Goal: Information Seeking & Learning: Learn about a topic

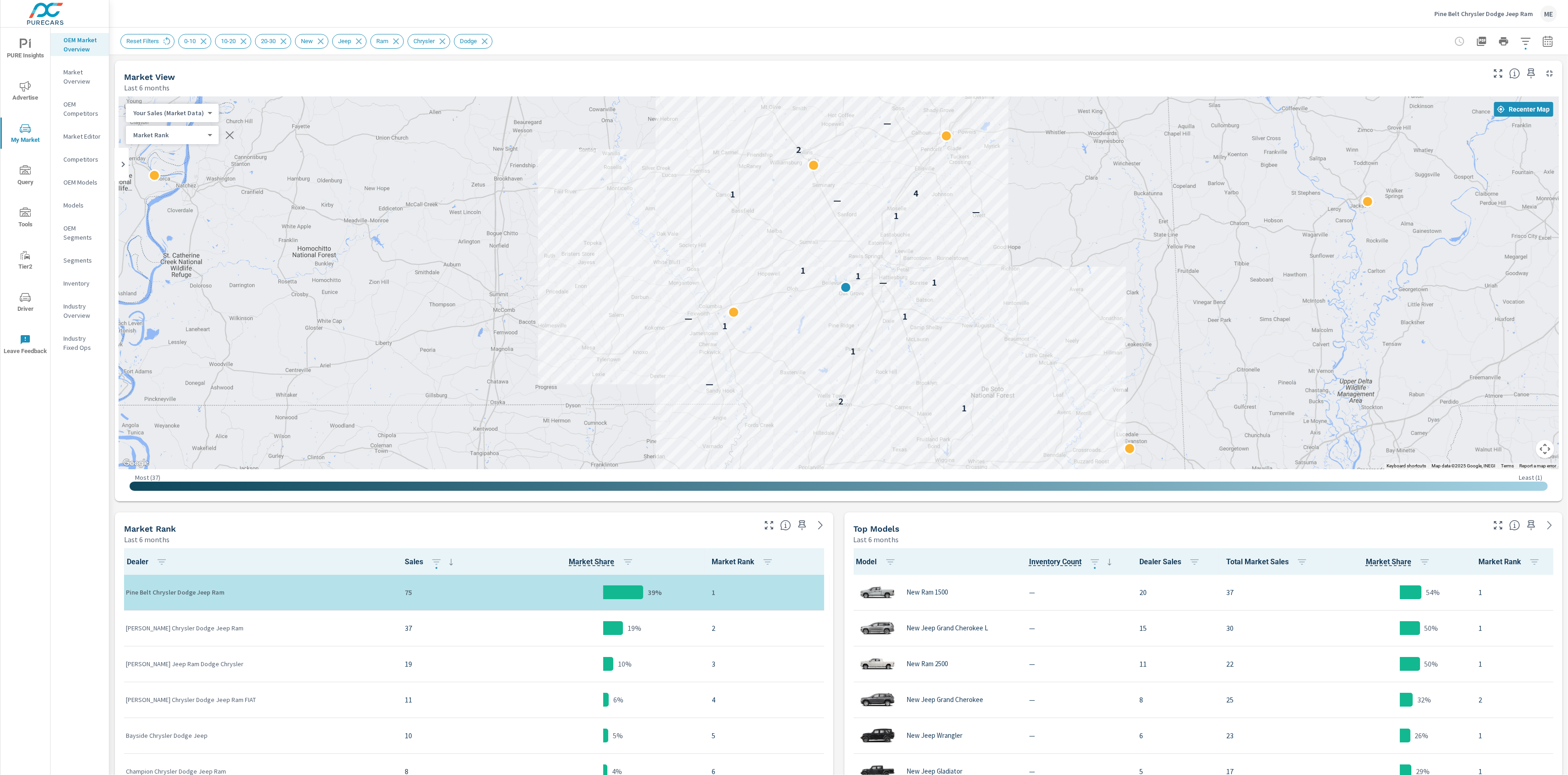
scroll to position [1, 0]
click at [1553, 35] on button "button" at bounding box center [1548, 41] width 18 height 18
drag, startPoint x: 1455, startPoint y: 133, endPoint x: 1507, endPoint y: 132, distance: 52.0
click at [1455, 133] on div "Apr" at bounding box center [1465, 131] width 35 height 22
click at [1515, 132] on div "Jun" at bounding box center [1526, 131] width 27 height 22
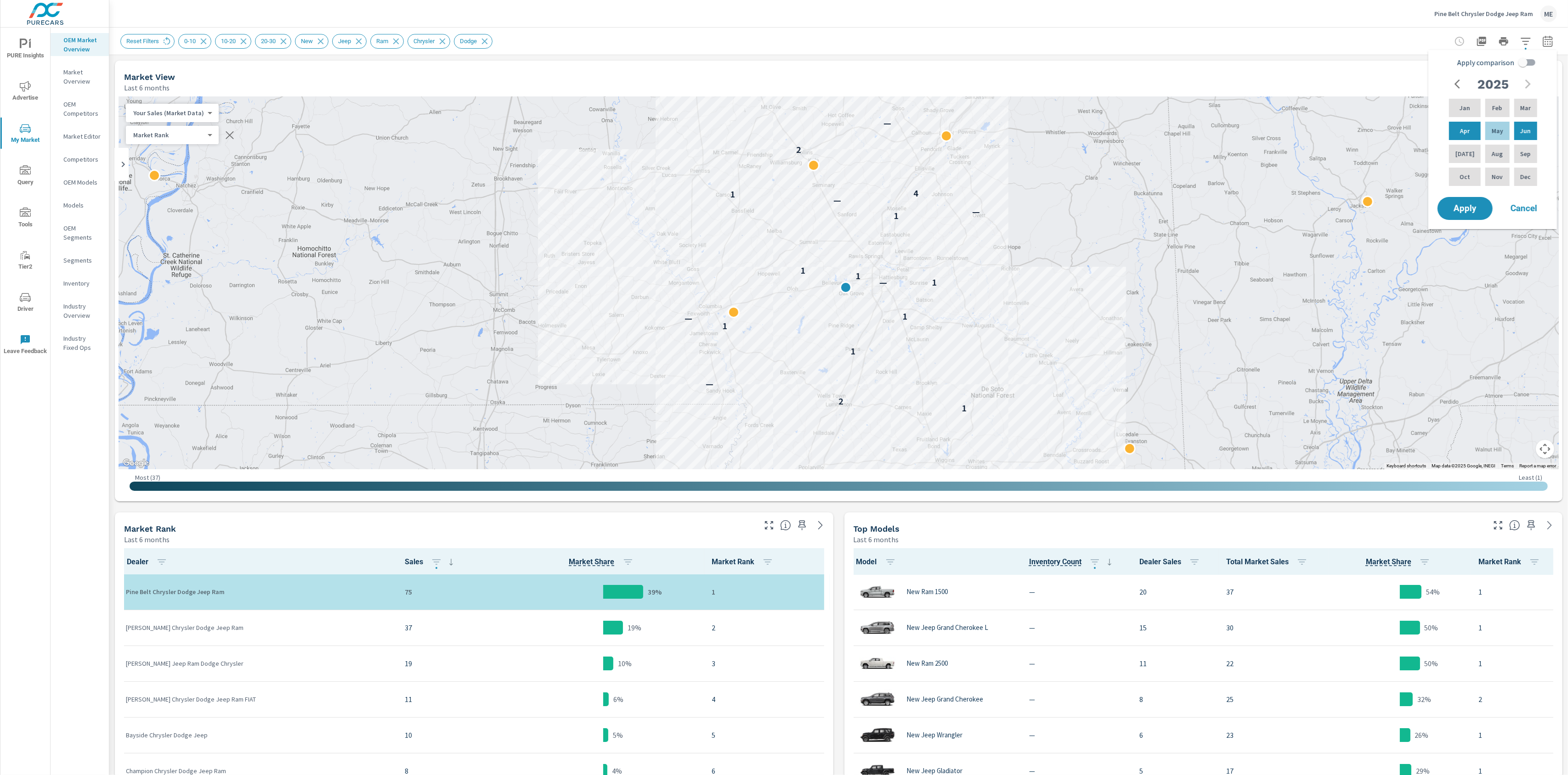
click at [1522, 60] on input "Apply comparison" at bounding box center [1523, 62] width 52 height 18
checkbox input "true"
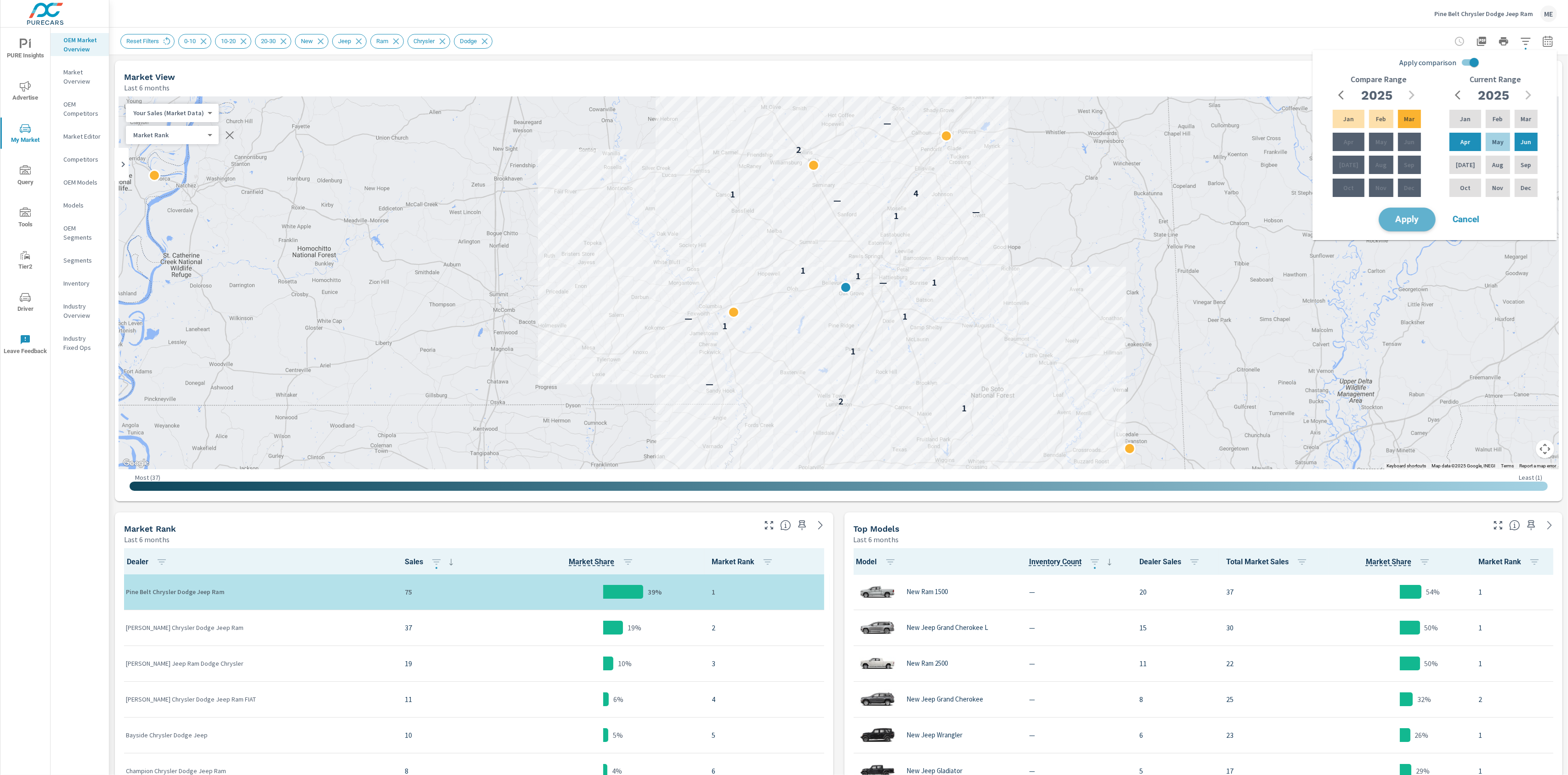
click at [1412, 215] on span "Apply" at bounding box center [1407, 220] width 38 height 9
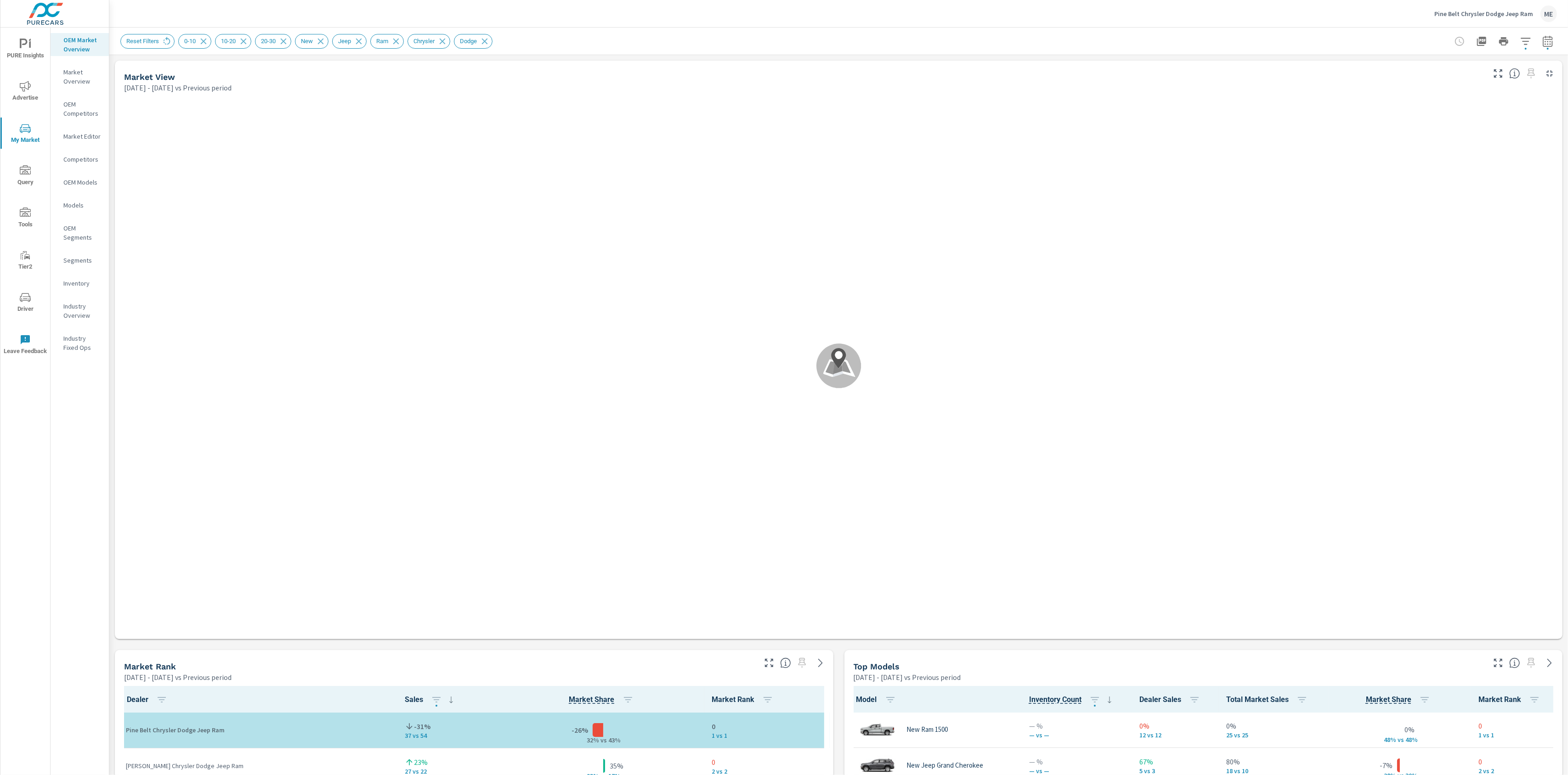
scroll to position [1, 0]
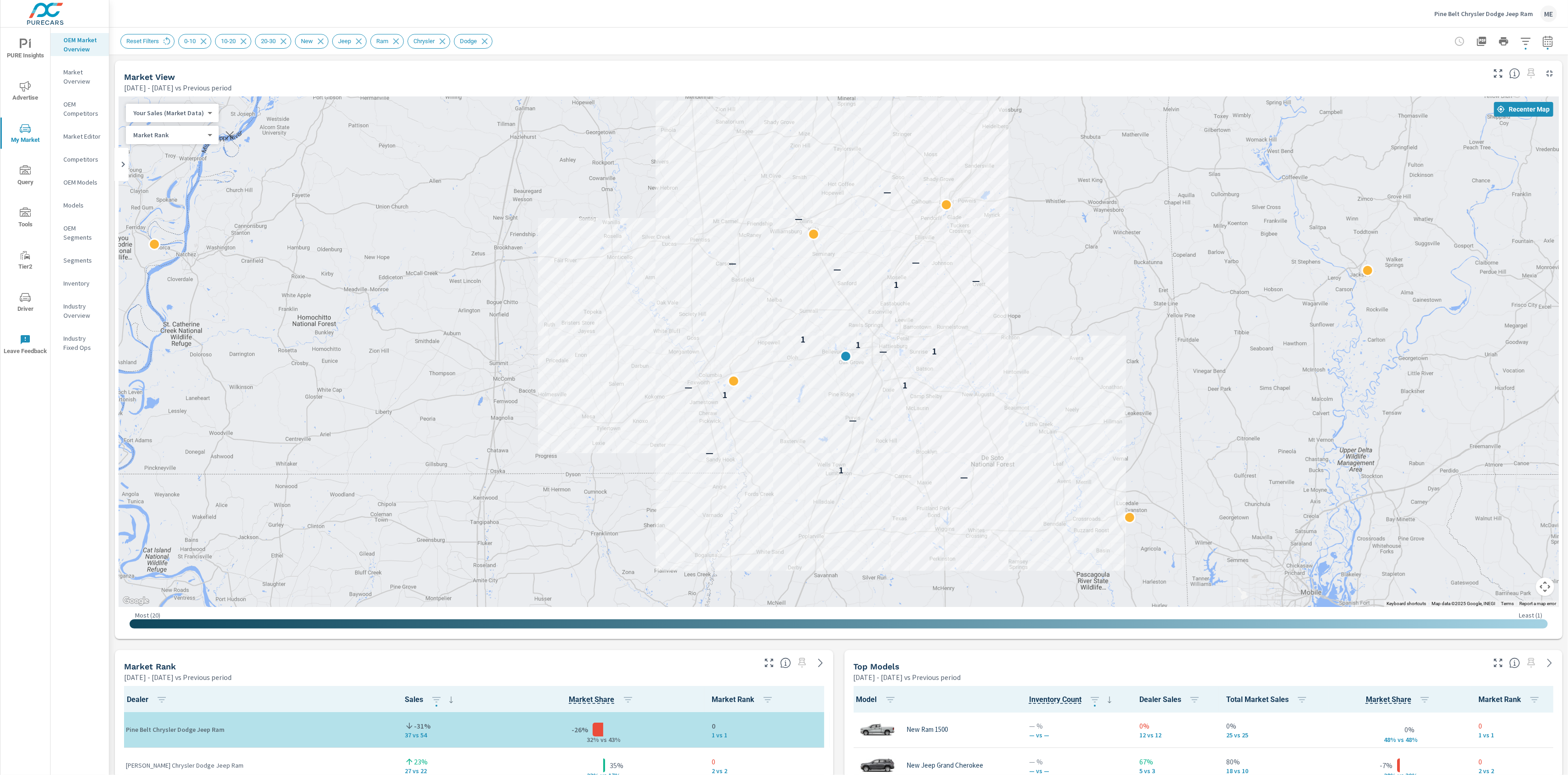
click at [827, 47] on div "Reset Filters 0-10 10-20 20-30 New Jeep Ram Chrysler Dodge" at bounding box center [774, 41] width 1308 height 15
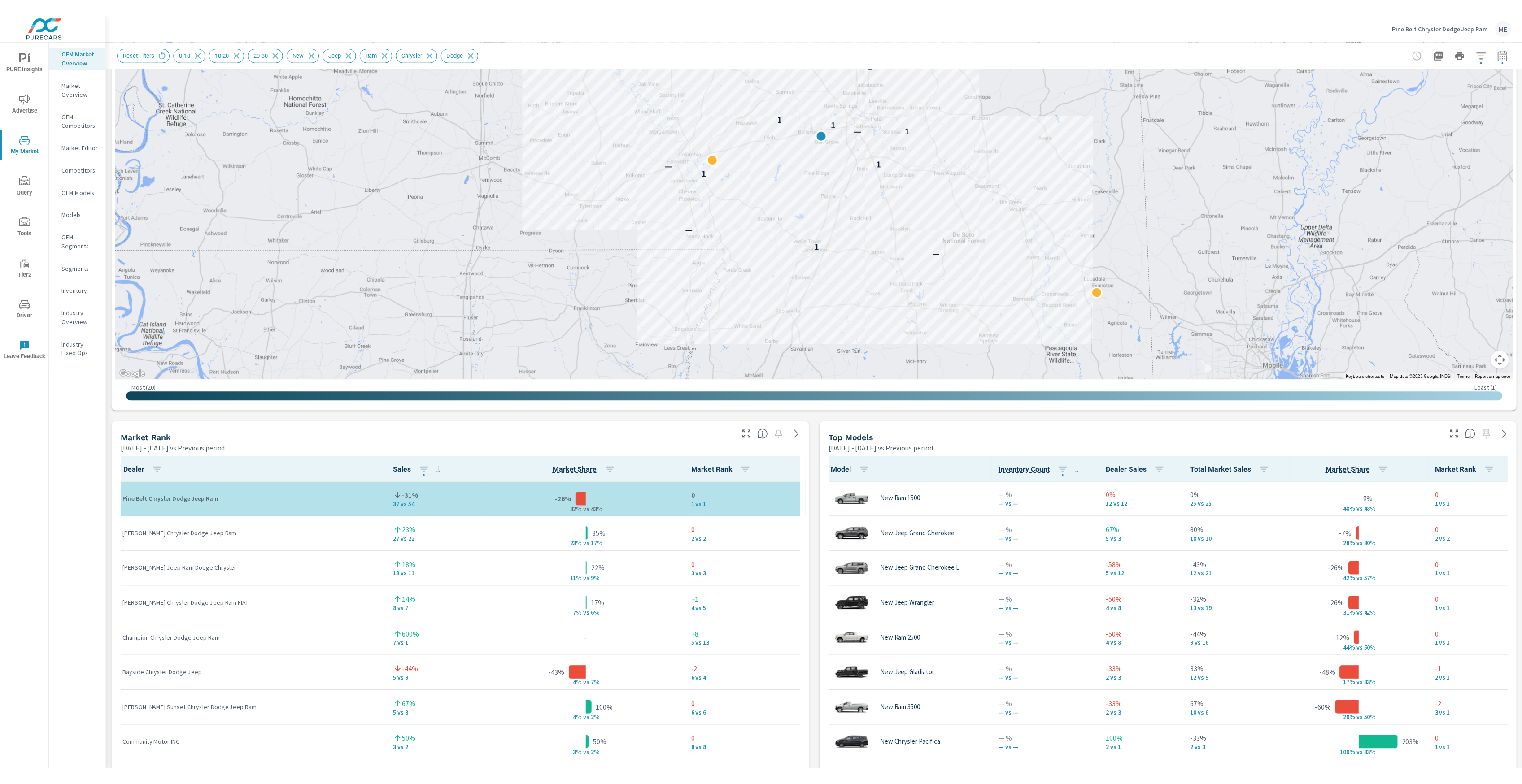
scroll to position [228, 0]
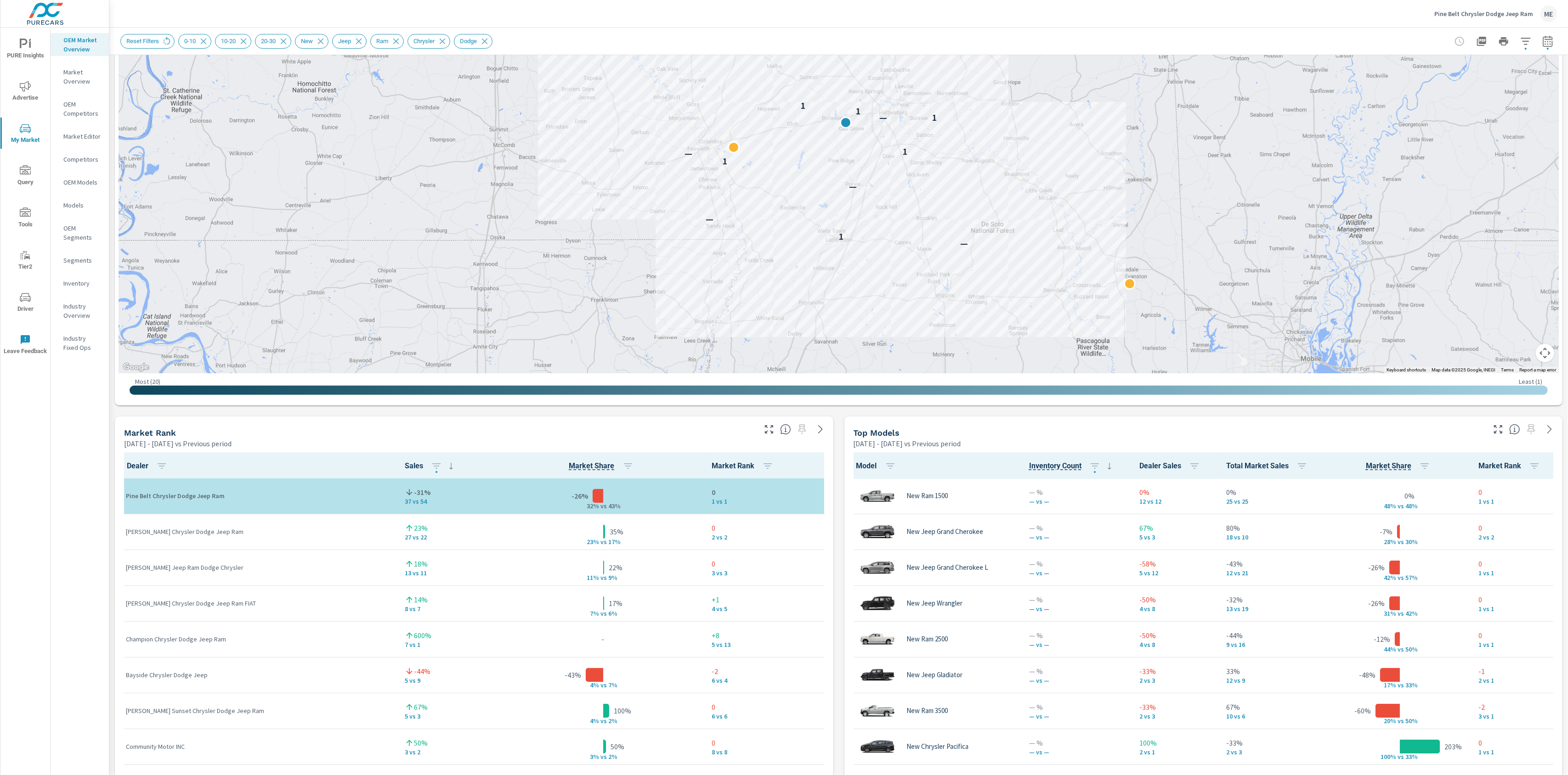
click at [840, 672] on div "Market View Apr 01, 2025 - Jun 30, 2025 vs Previous period ← Move left → Move r…" at bounding box center [839, 607] width 1458 height 1572
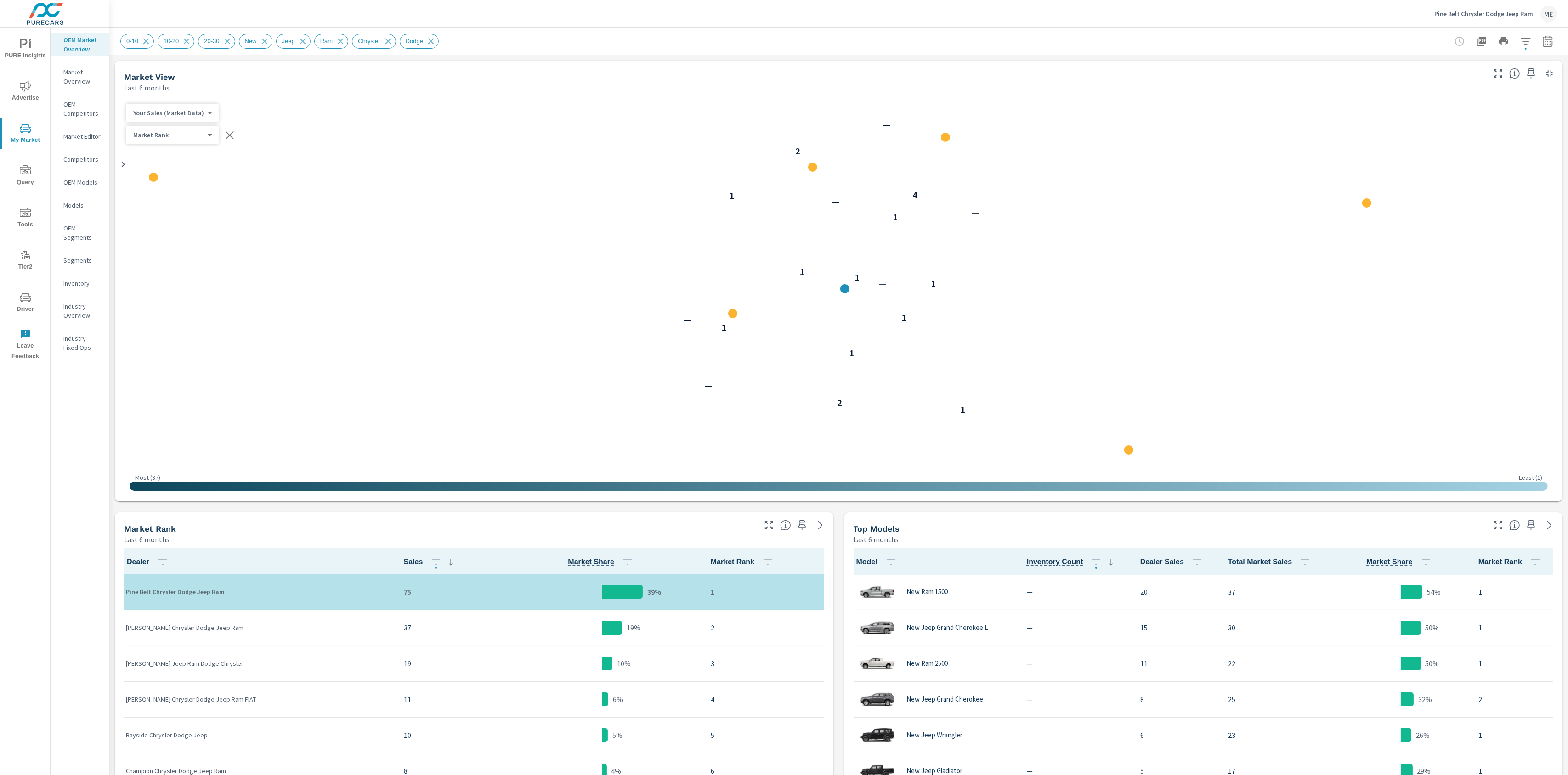
scroll to position [1, 0]
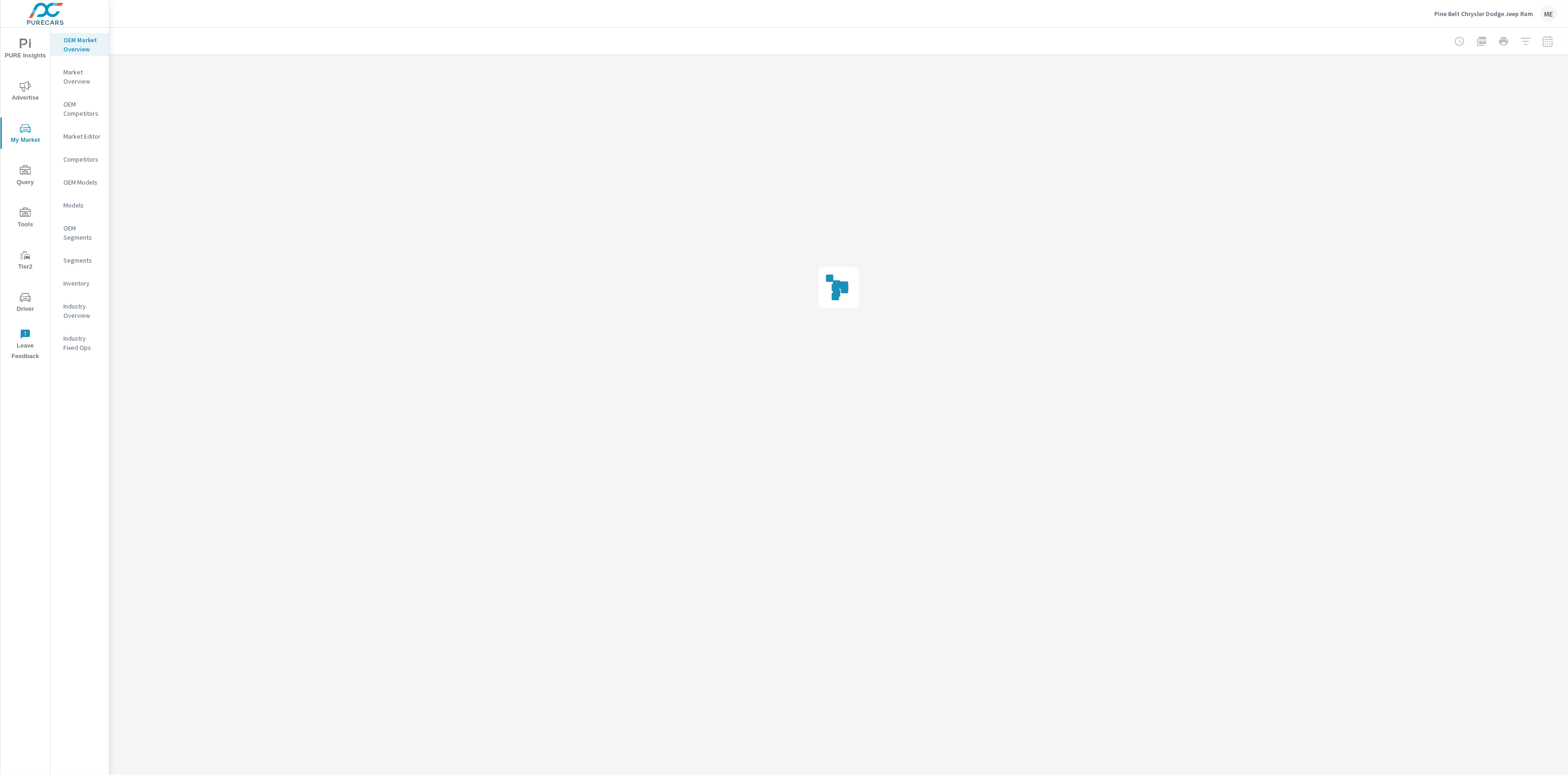
click at [803, 6] on div "Pine Belt Chrysler Dodge Jeep Ram ME" at bounding box center [839, 13] width 1437 height 27
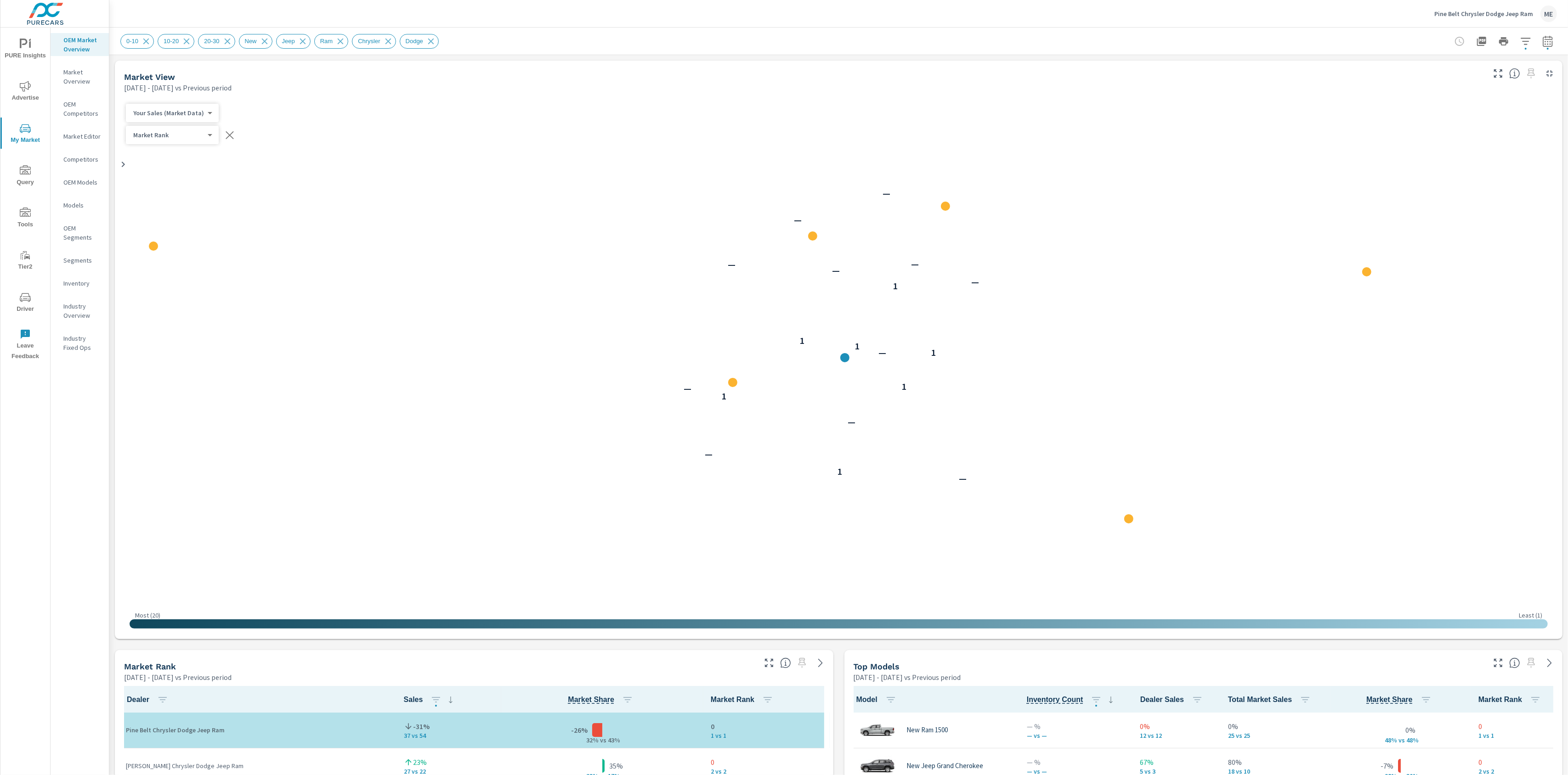
scroll to position [1, 0]
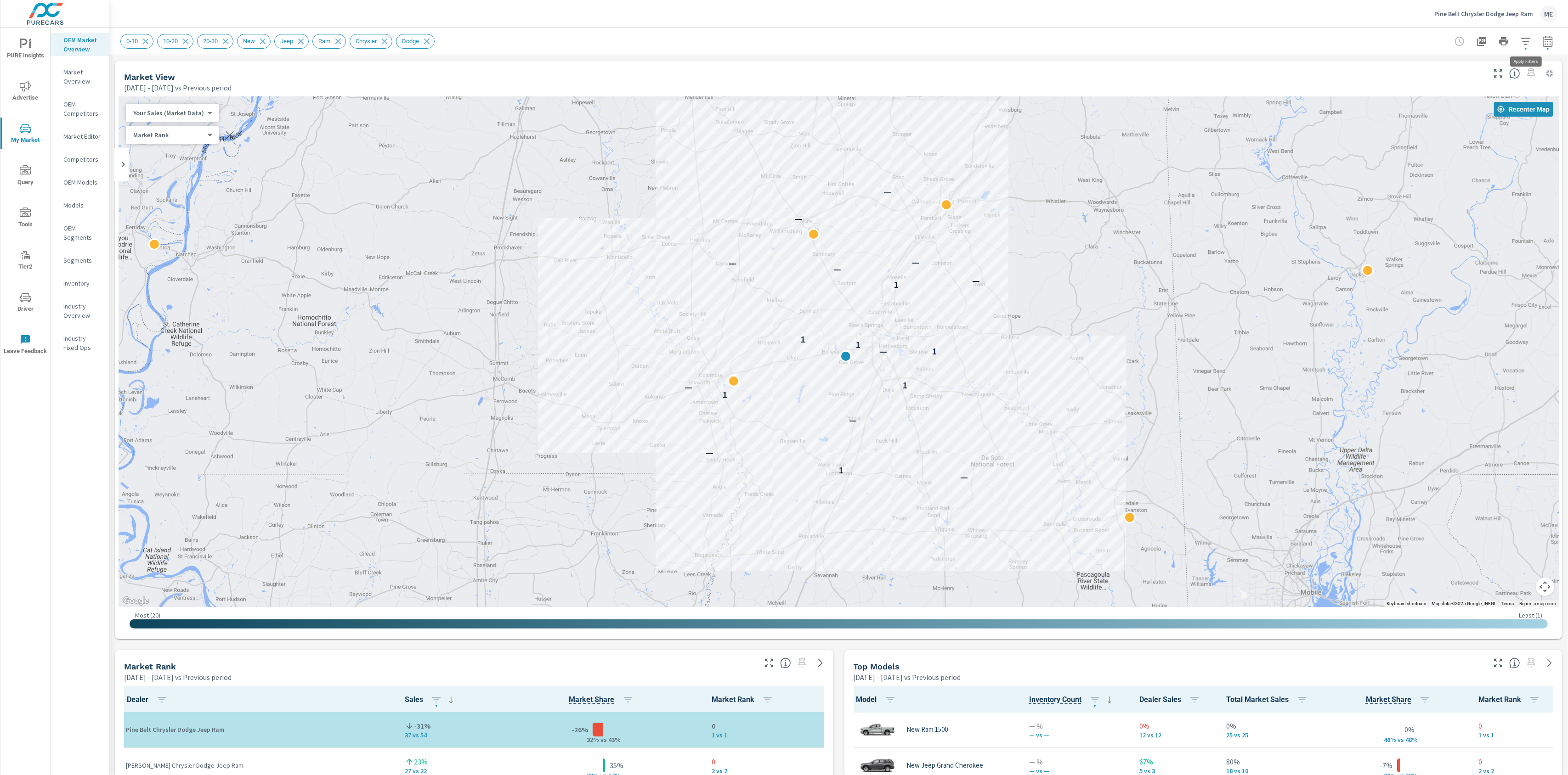
click at [1528, 42] on icon "button" at bounding box center [1526, 41] width 11 height 11
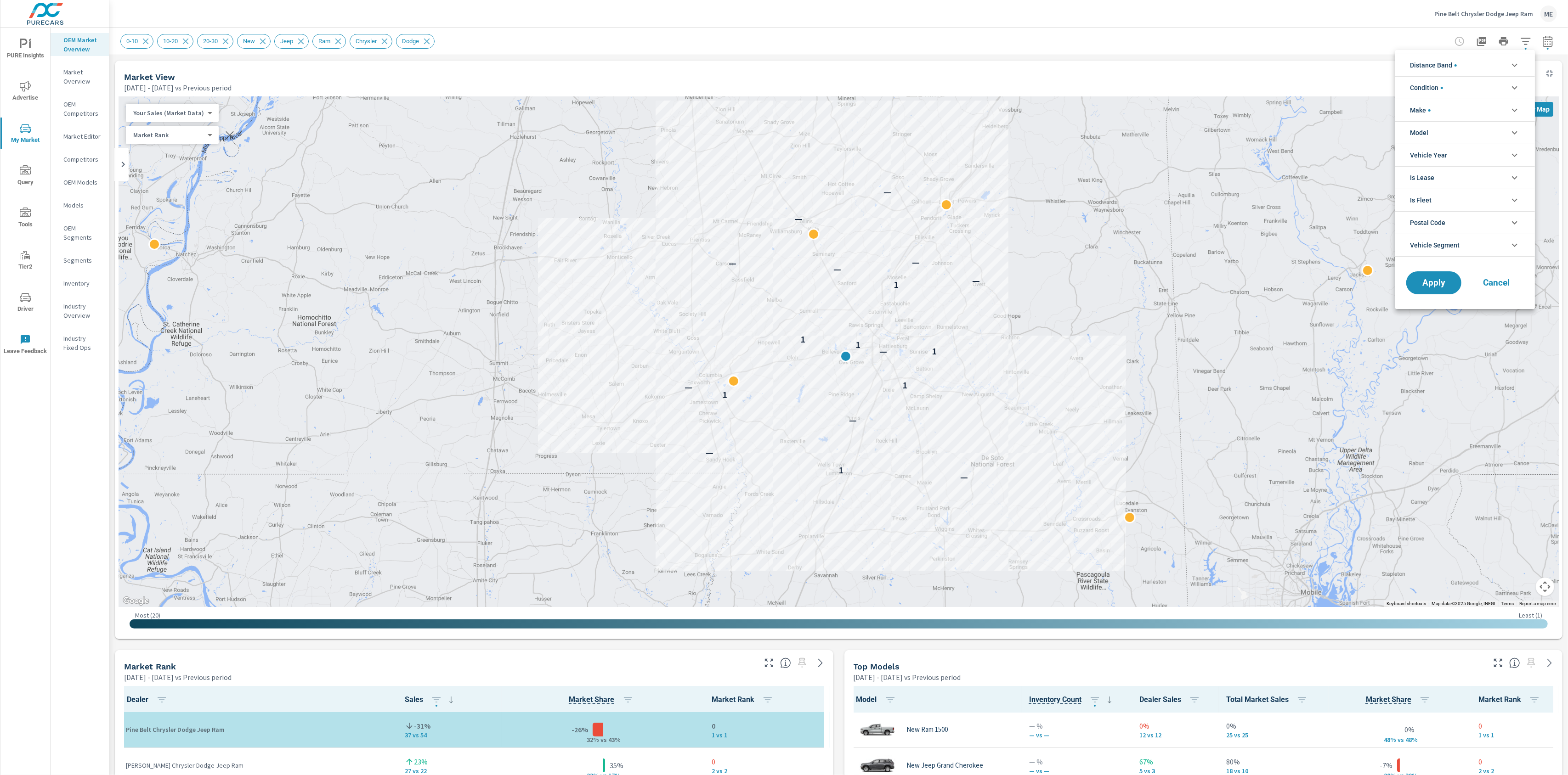
scroll to position [61, 0]
click at [1449, 130] on li "Model" at bounding box center [1465, 132] width 139 height 23
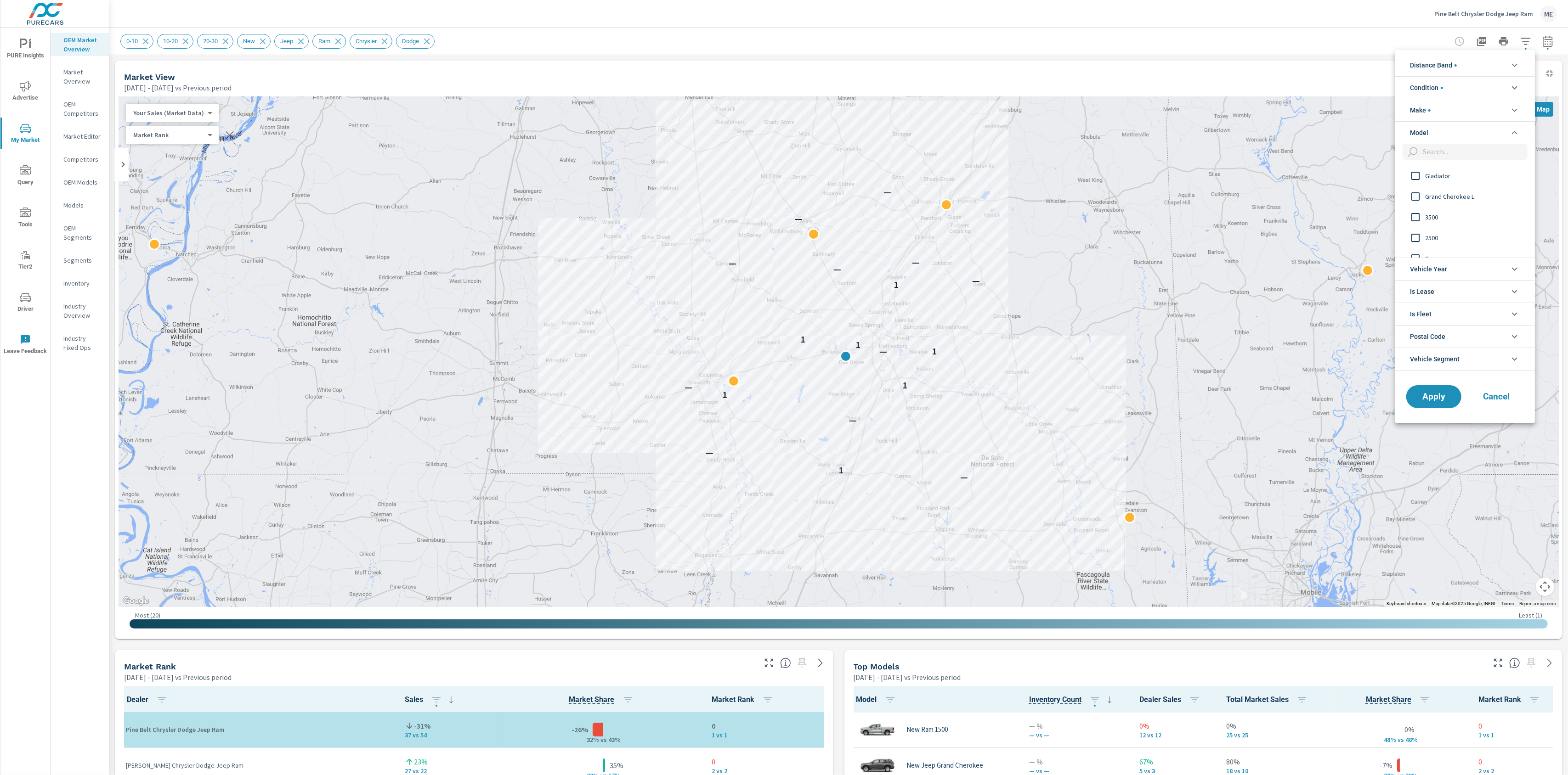
scroll to position [76, 0]
click at [1432, 221] on span "2500" at bounding box center [1475, 223] width 100 height 11
click at [1445, 401] on span "Apply" at bounding box center [1434, 397] width 38 height 9
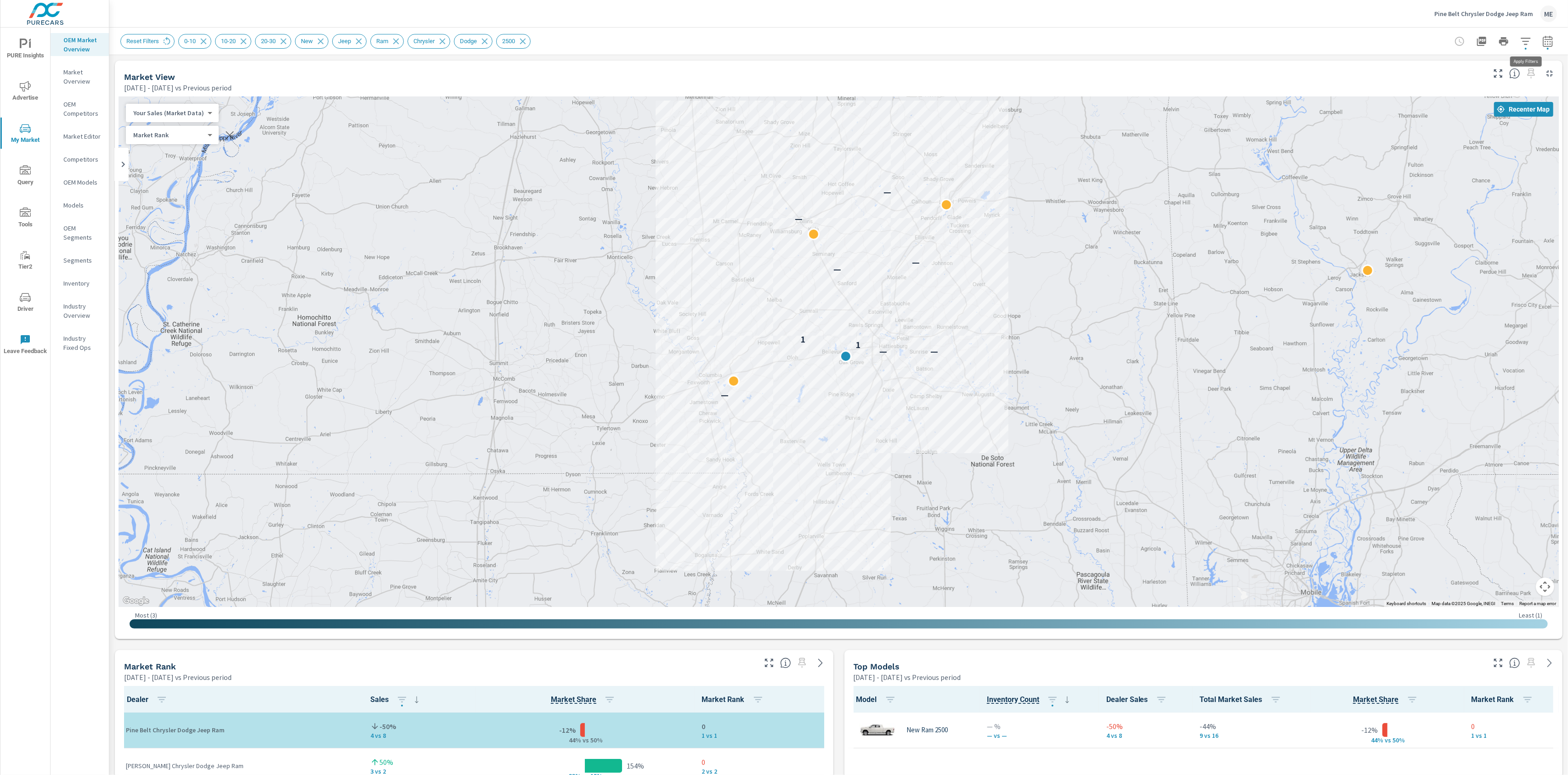
click at [1526, 41] on icon "button" at bounding box center [1526, 41] width 11 height 11
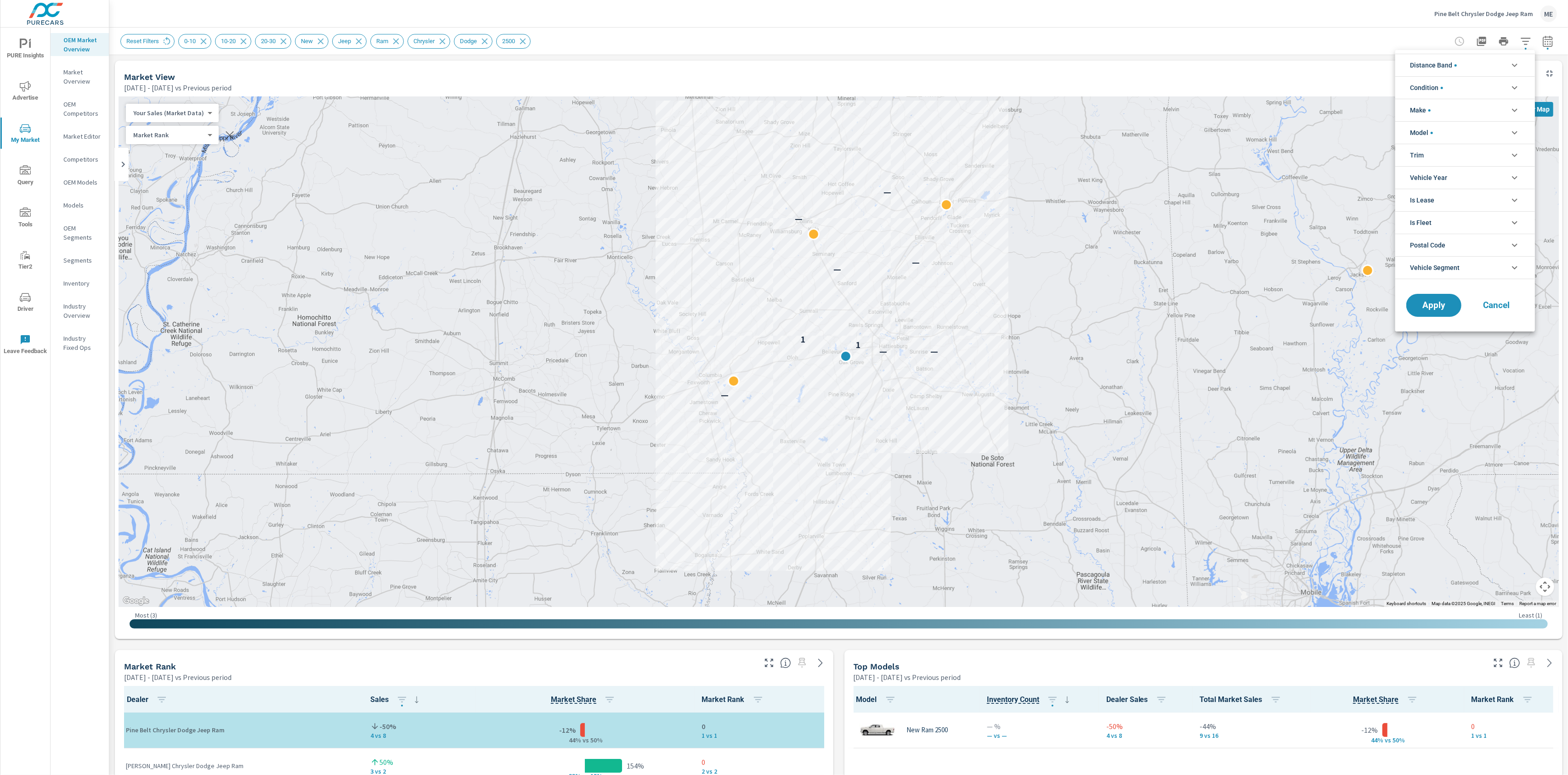
scroll to position [92, 0]
click at [1447, 61] on span "Distance Band" at bounding box center [1433, 65] width 47 height 22
click at [1436, 145] on span "30-40" at bounding box center [1475, 148] width 100 height 11
click at [1427, 141] on span "40-50" at bounding box center [1475, 145] width 100 height 11
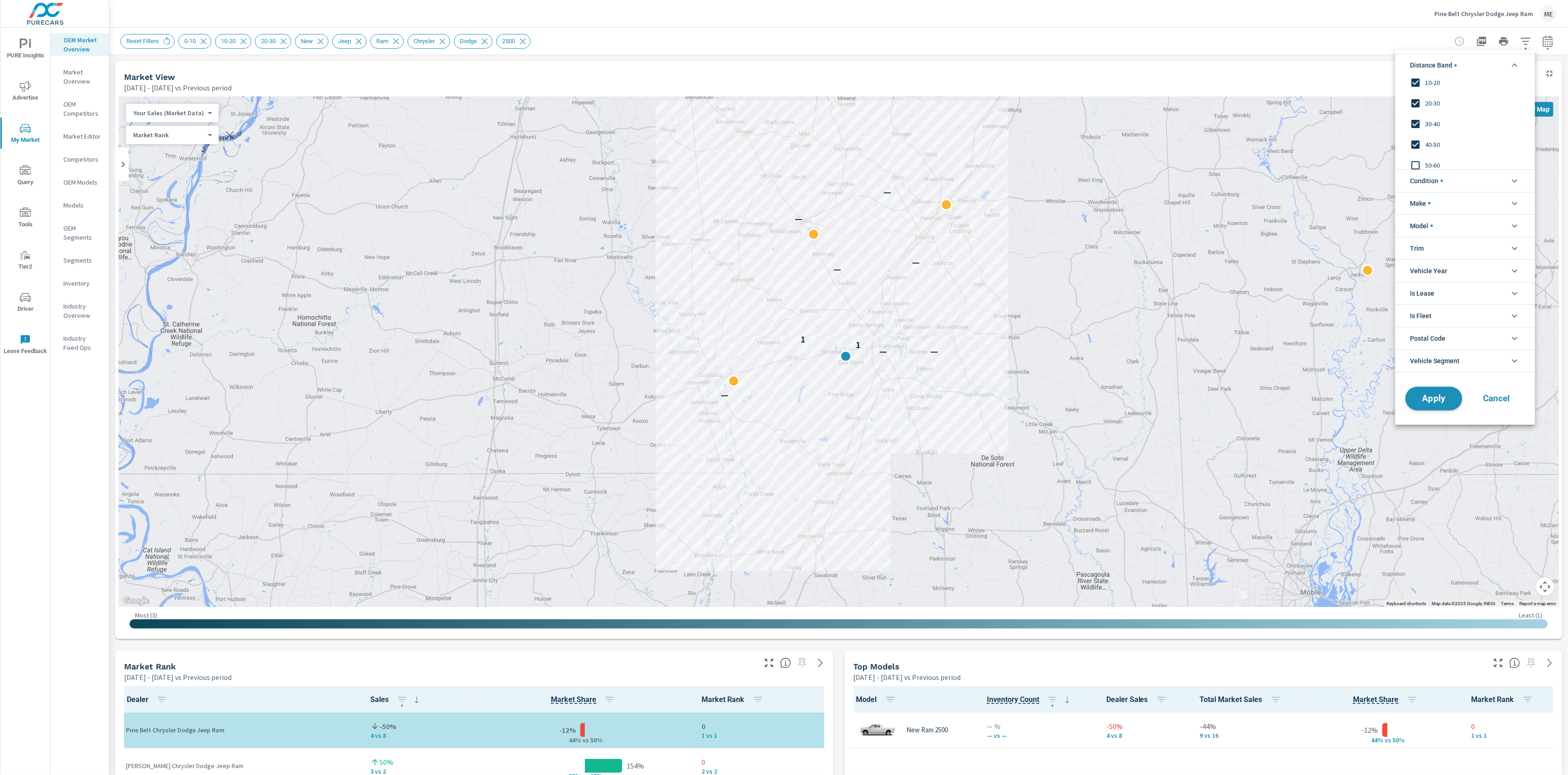
click at [1427, 398] on span "Apply" at bounding box center [1434, 398] width 38 height 9
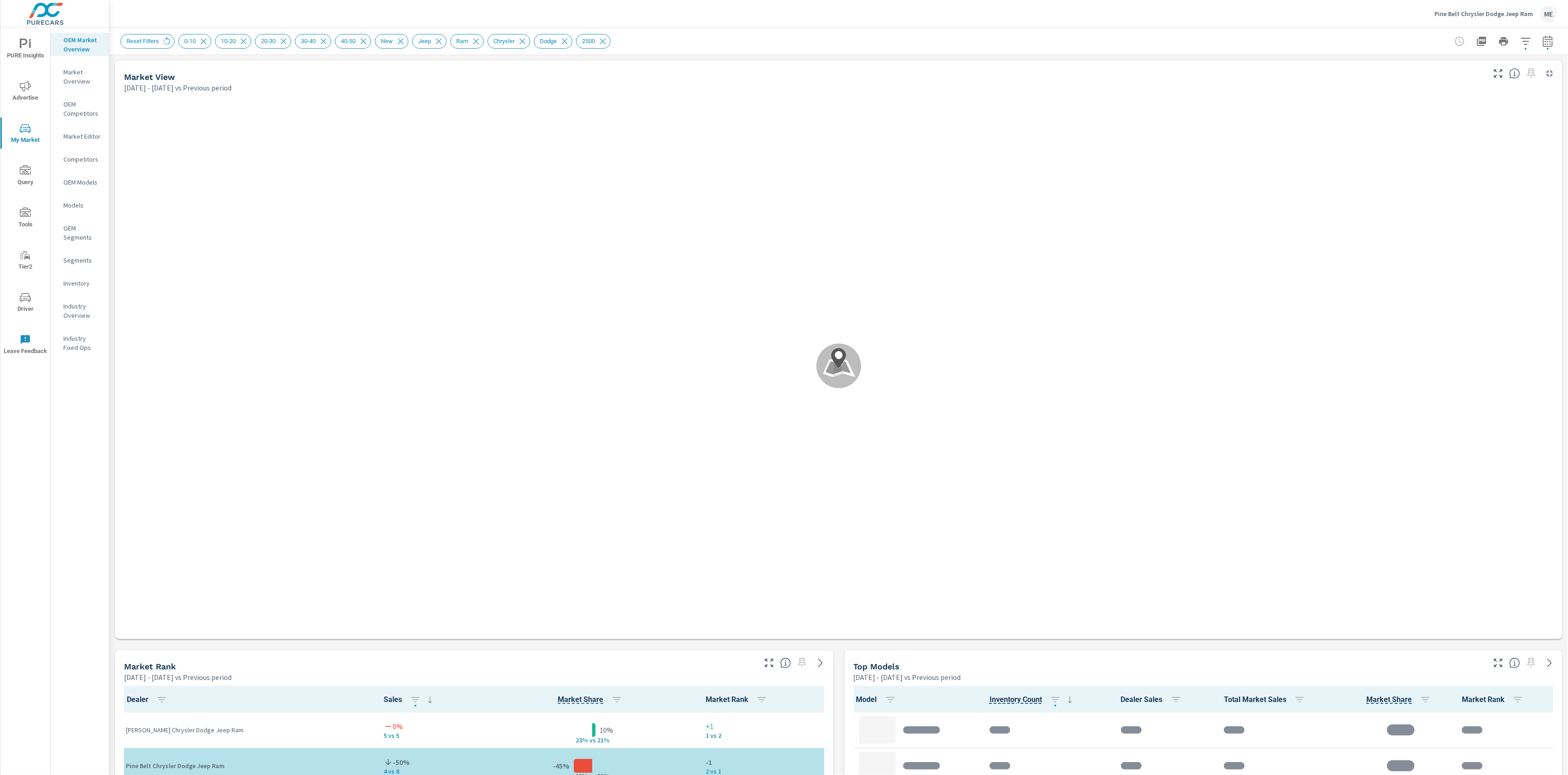
scroll to position [1, 0]
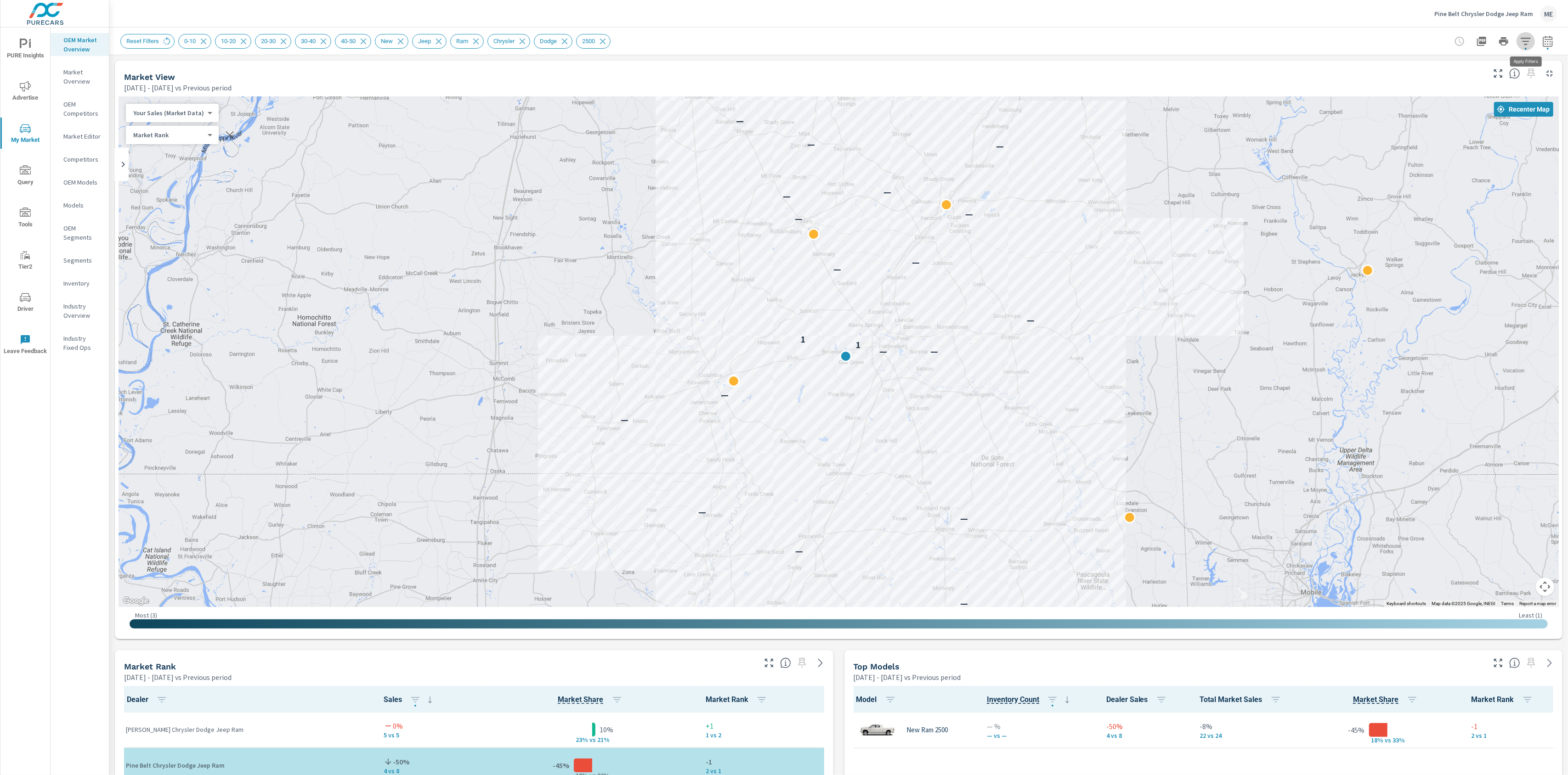
click at [1526, 40] on icon "button" at bounding box center [1525, 41] width 10 height 7
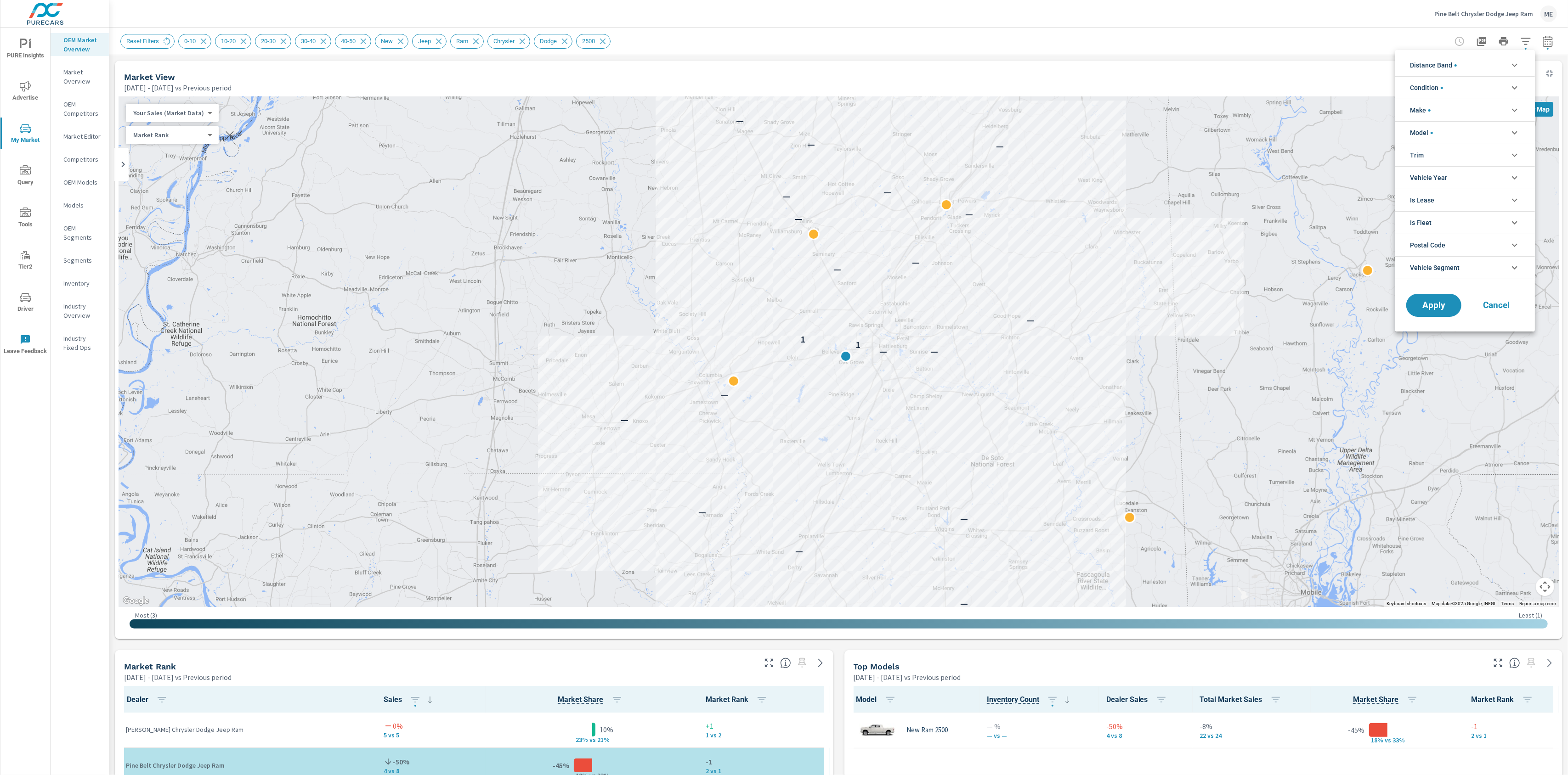
scroll to position [31, 0]
click at [1458, 64] on li "Distance Band" at bounding box center [1465, 64] width 139 height 23
click at [1432, 139] on span "40-50" at bounding box center [1475, 139] width 100 height 11
click at [1447, 394] on button "Apply" at bounding box center [1434, 398] width 57 height 24
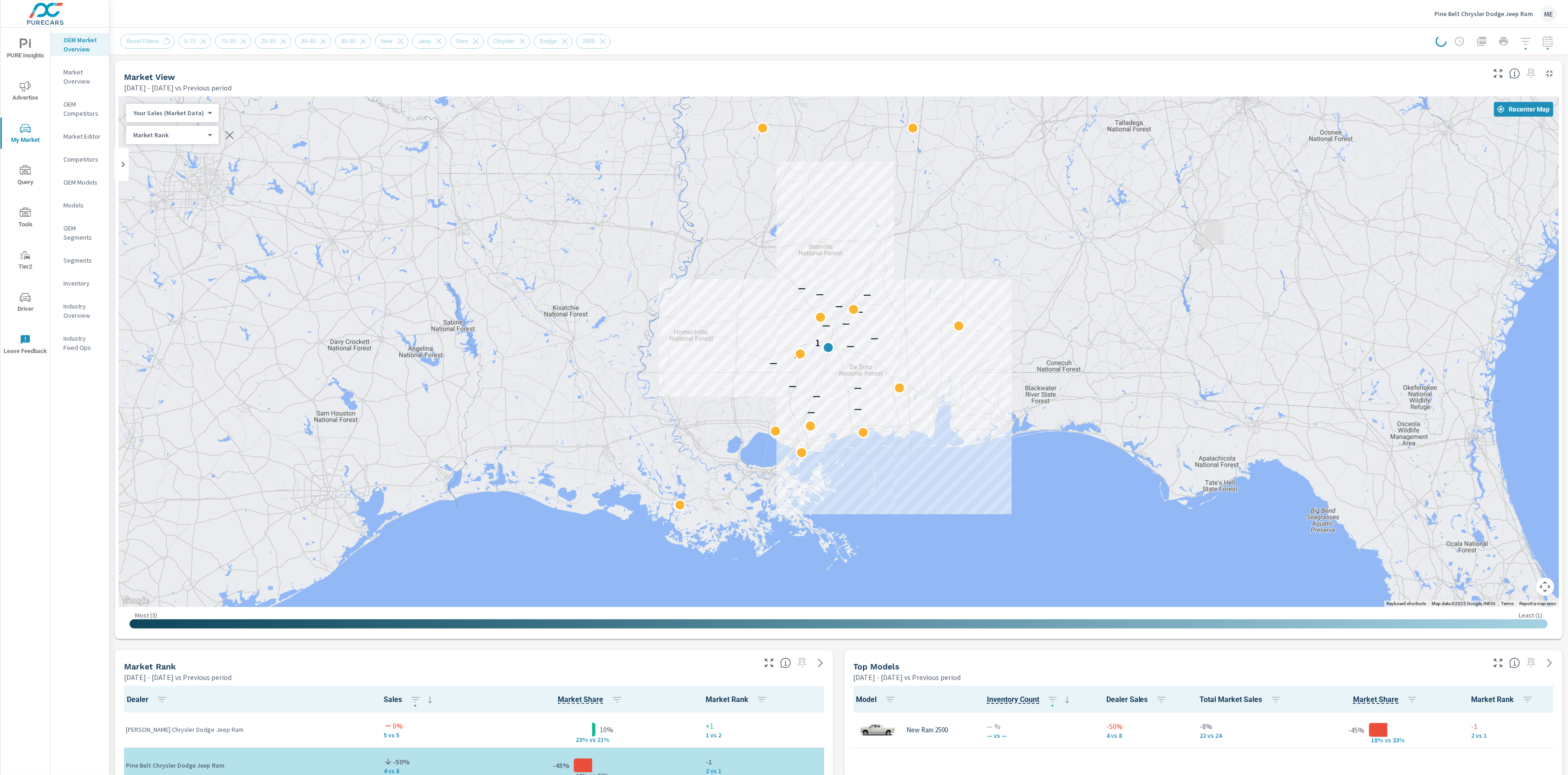
drag, startPoint x: 704, startPoint y: 308, endPoint x: 816, endPoint y: 350, distance: 119.6
click at [816, 350] on div "— — — — — — — — 1 — — — — — — — —" at bounding box center [839, 351] width 1440 height 510
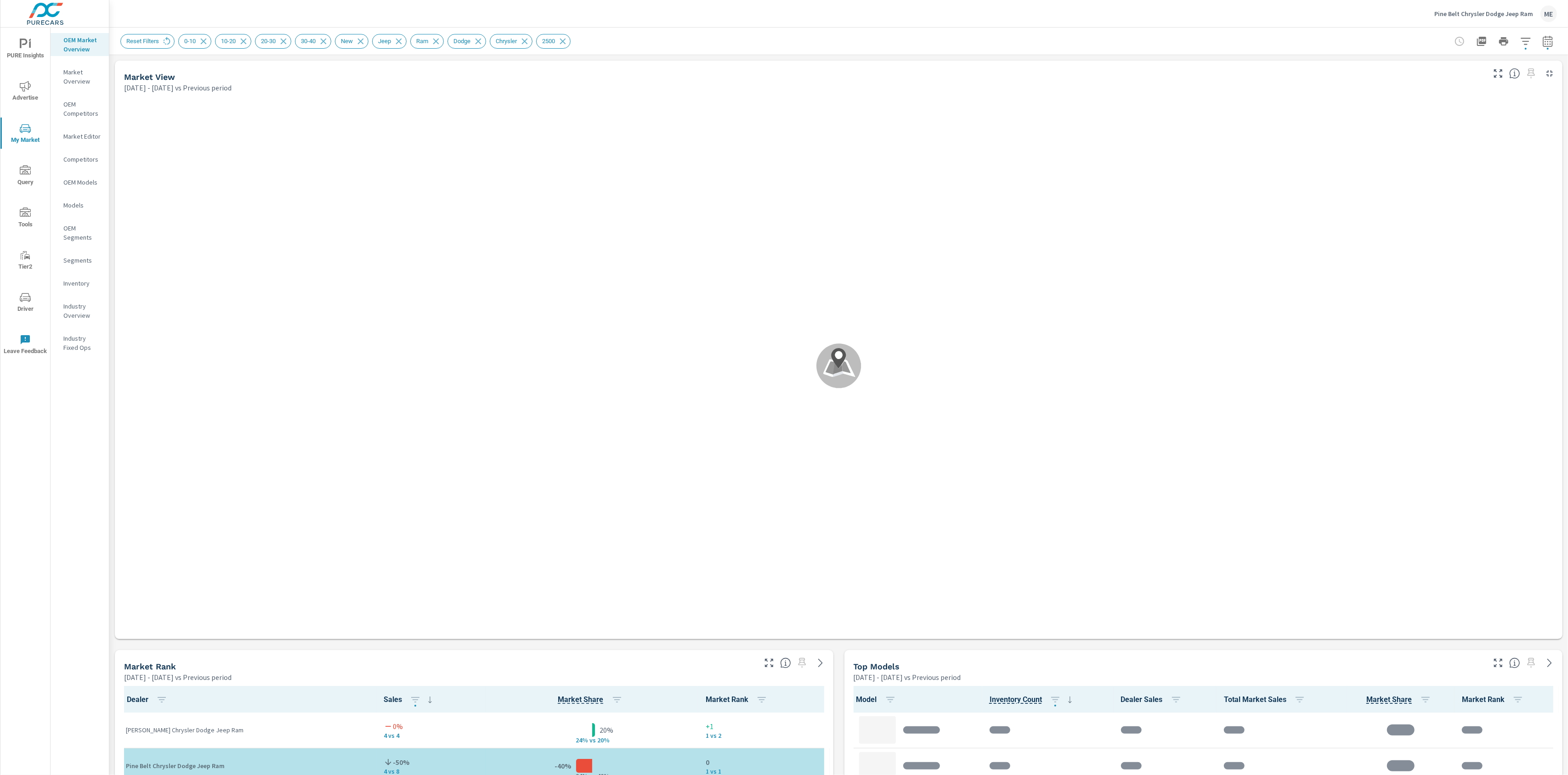
scroll to position [1, 0]
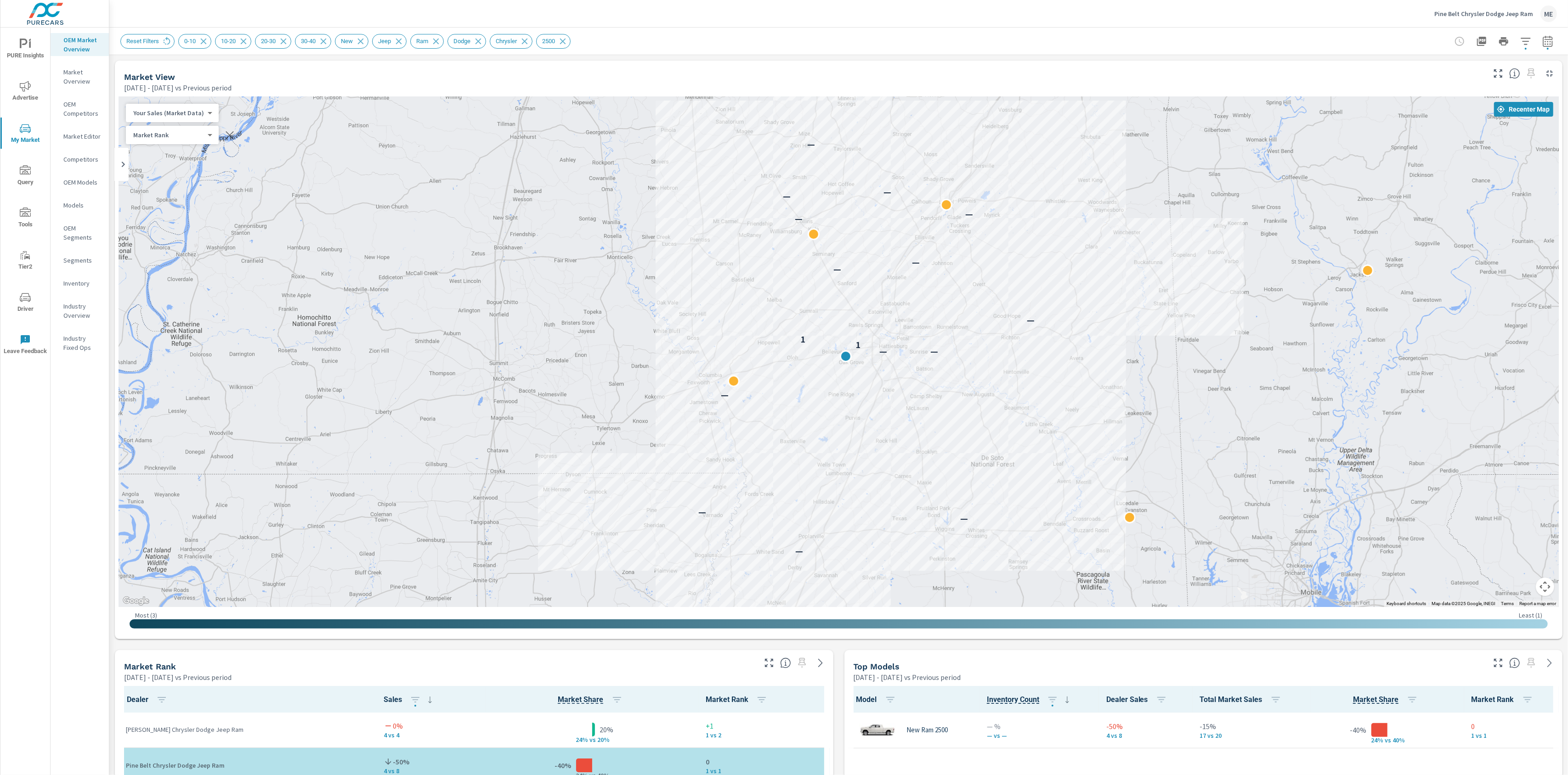
click at [172, 117] on div "Your Sales (Market Data) 0 ​" at bounding box center [172, 113] width 93 height 18
click at [177, 111] on body "PURE Insights Advertise My Market Query Tools Tier2 Driver Leave Feedback OEM M…" at bounding box center [784, 388] width 1568 height 775
click at [175, 139] on li "Total Market Sales" at bounding box center [170, 142] width 89 height 15
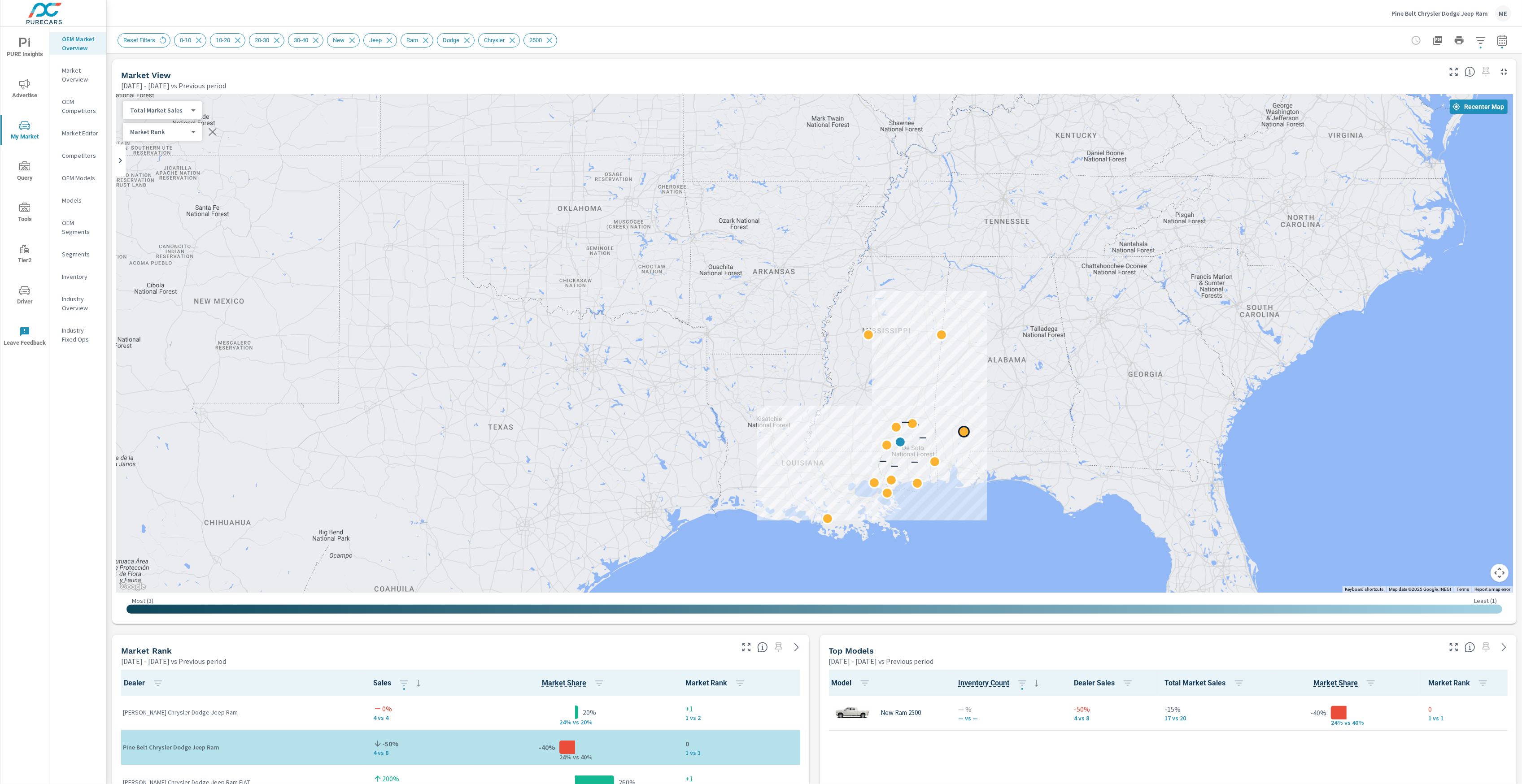
click at [963, 429] on div "← Move left → Move right ↑ Move up ↓ Move down + Zoom in - Zoom out Home Jump l…" at bounding box center [814, 357] width 1397 height 526
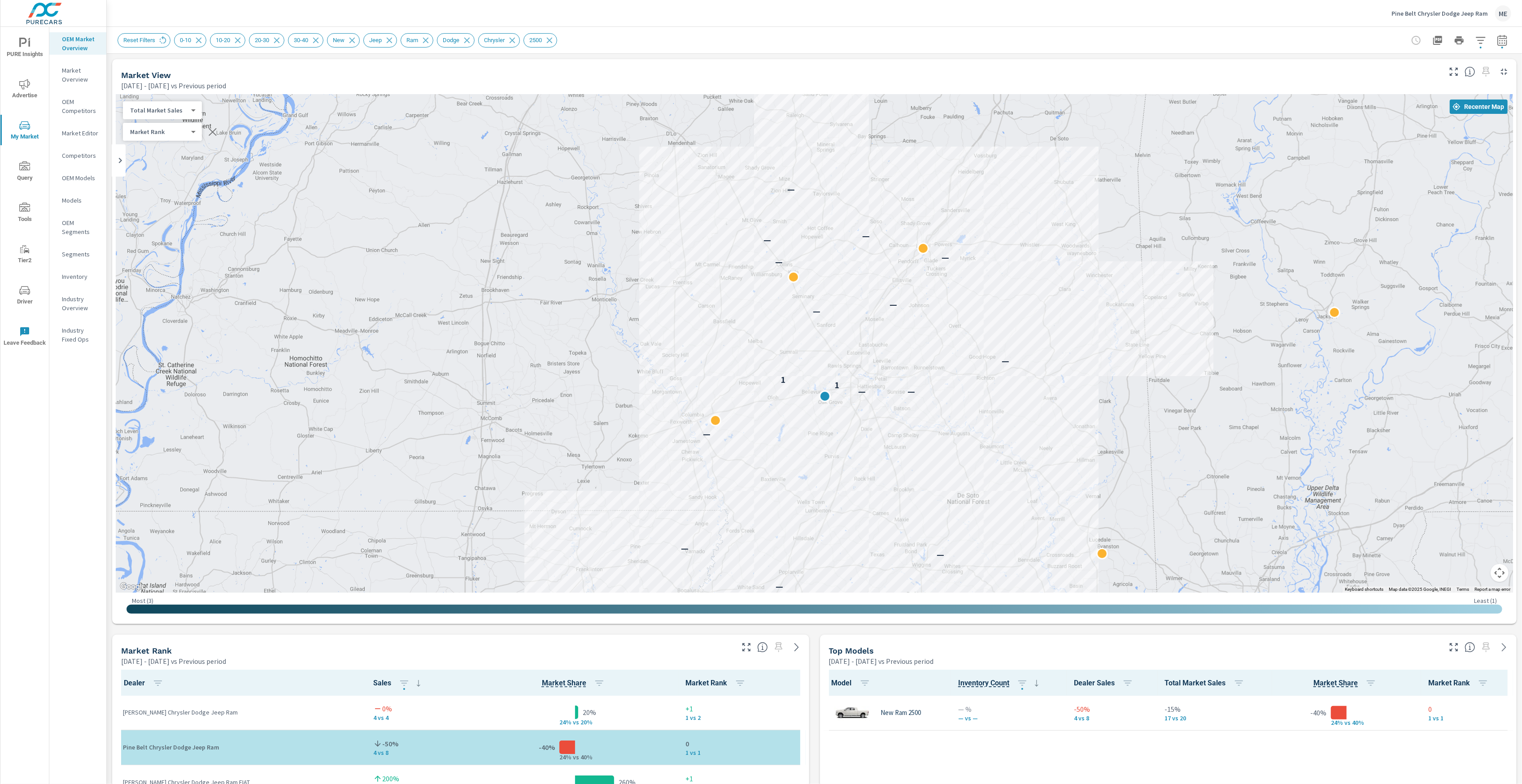
drag, startPoint x: 836, startPoint y: 353, endPoint x: 1192, endPoint y: 450, distance: 369.0
click at [1482, 37] on icon "button" at bounding box center [1480, 40] width 10 height 7
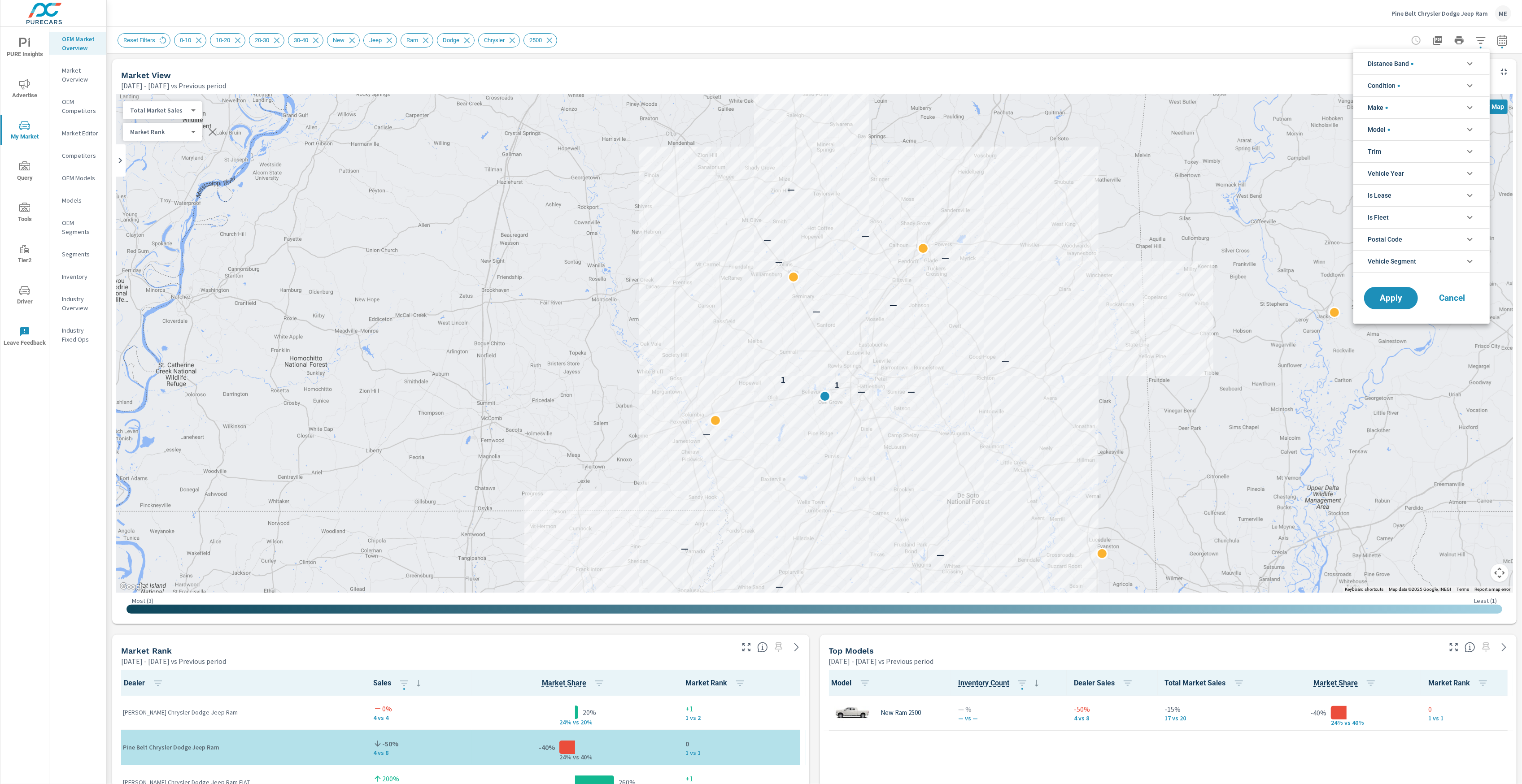
scroll to position [90, 0]
click at [1433, 258] on li "Vehicle Segment" at bounding box center [1421, 261] width 136 height 23
click at [1433, 258] on li "Vehicle Segment" at bounding box center [1421, 261] width 136 height 23
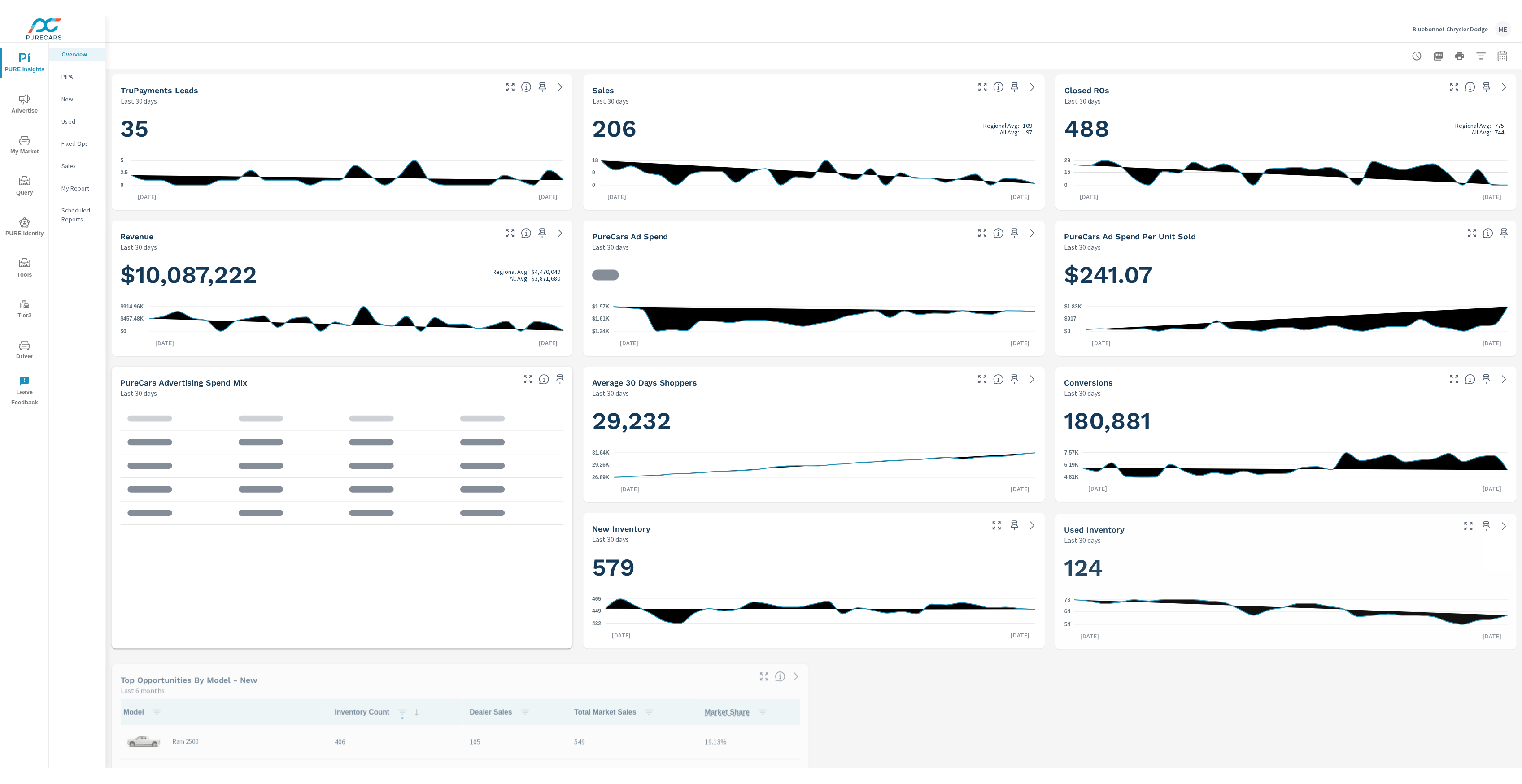
scroll to position [1, 0]
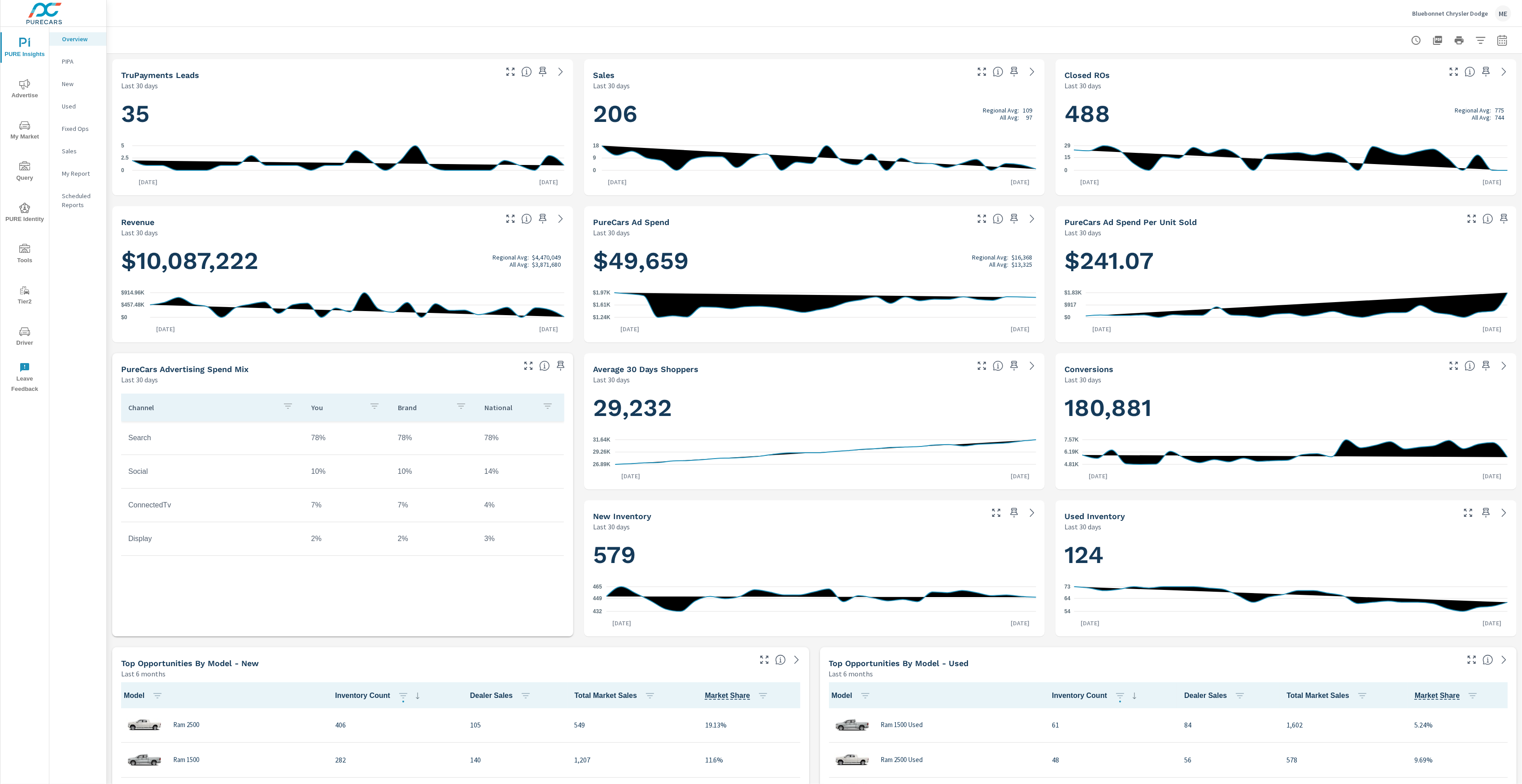
click at [37, 88] on span "Advertise" at bounding box center [24, 90] width 43 height 22
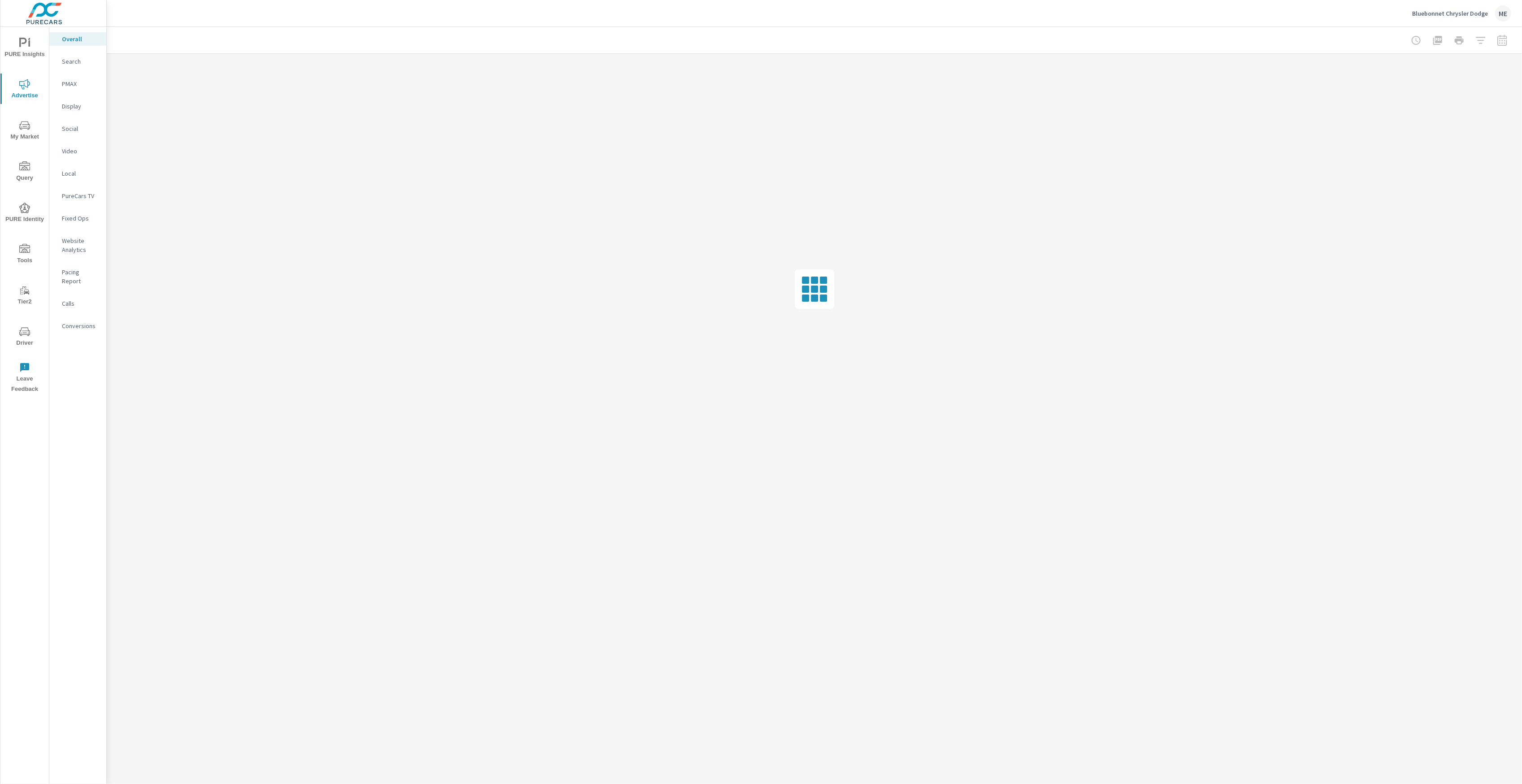
click at [18, 110] on div "PURE Insights Advertise My Market Query PURE Identity Tools Tier2 Driver Leave …" at bounding box center [25, 212] width 49 height 371
click at [16, 129] on span "My Market" at bounding box center [24, 131] width 43 height 22
click at [75, 87] on nav "OEM Market Overview Market Overview OEM Competitors Market Editor Competitors O…" at bounding box center [78, 192] width 57 height 332
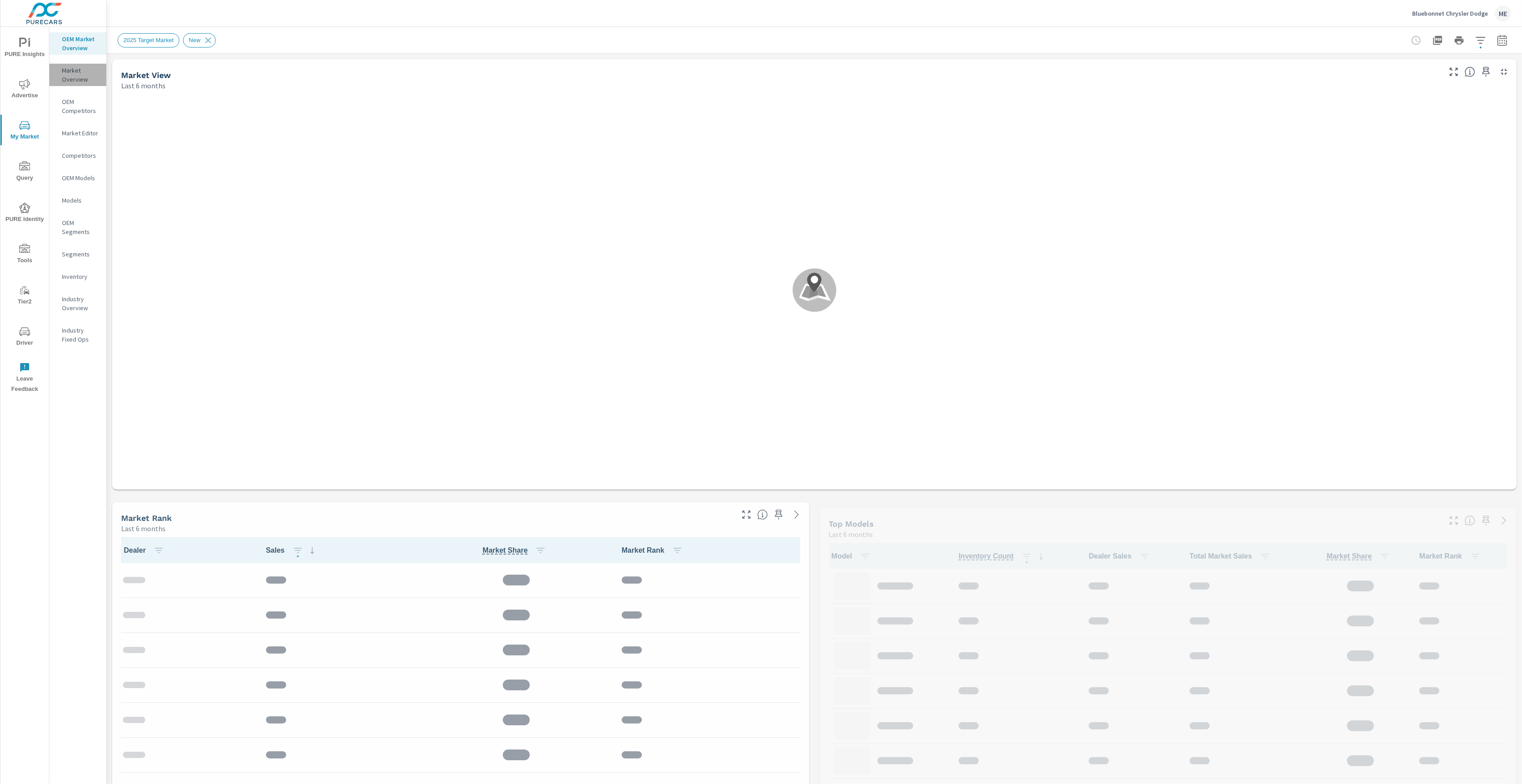
click at [78, 76] on p "Market Overview" at bounding box center [80, 75] width 37 height 18
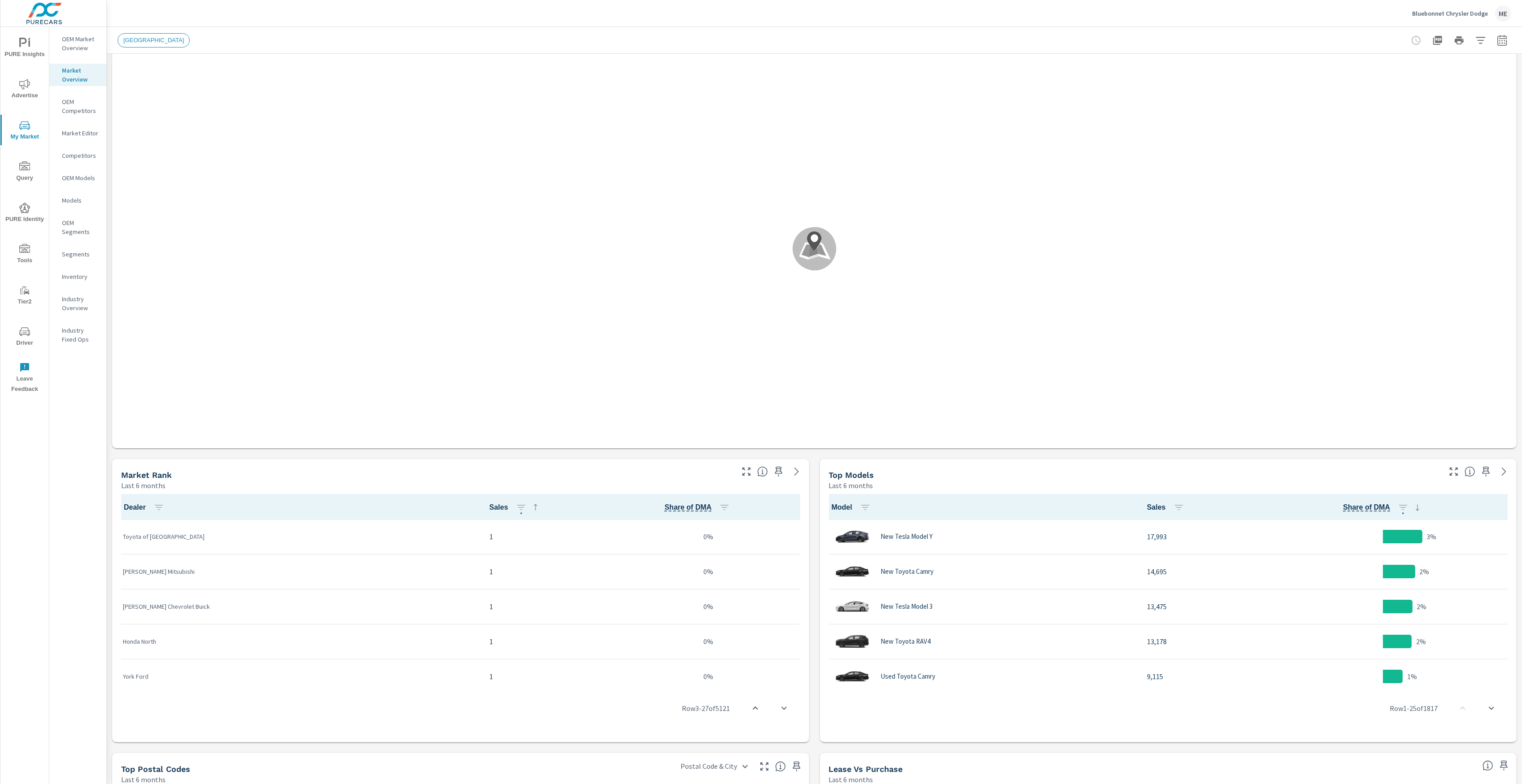
scroll to position [1, 0]
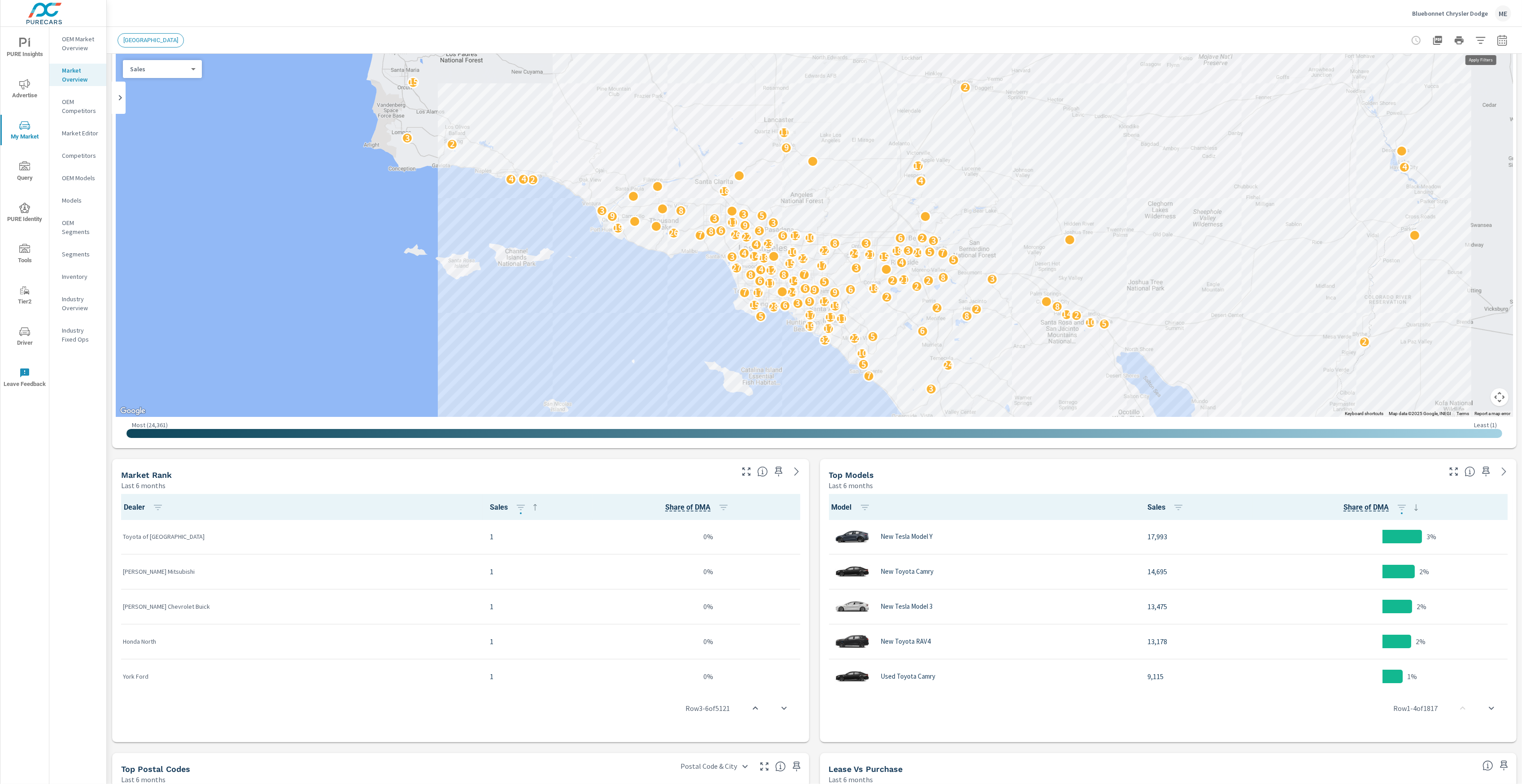
click at [1477, 37] on icon "button" at bounding box center [1480, 40] width 11 height 11
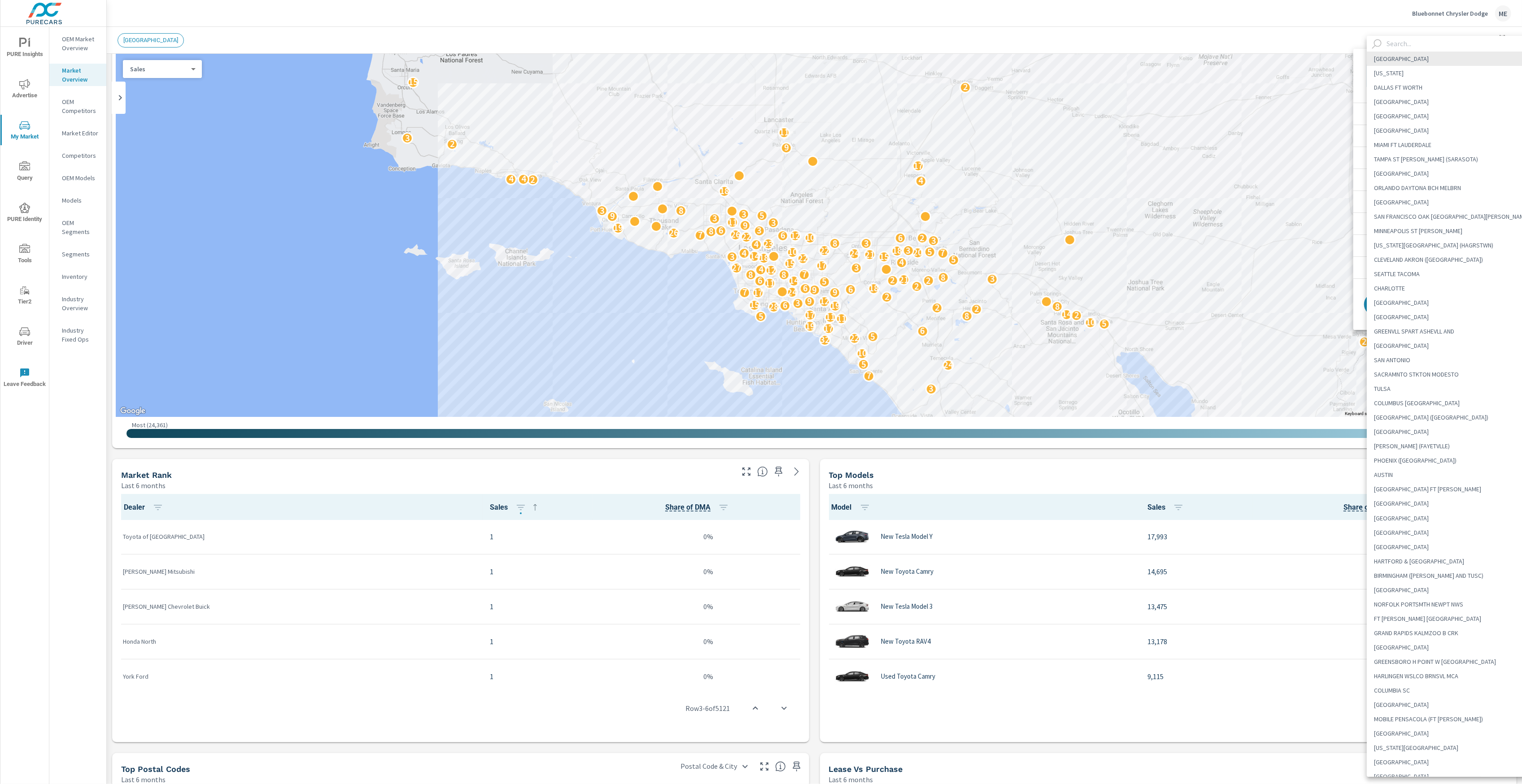
click at [1424, 72] on body "PURE Insights Advertise My Market Query PURE Identity Tools Tier2 Driver Leave …" at bounding box center [761, 392] width 1522 height 784
click at [1429, 45] on input "text" at bounding box center [1460, 43] width 153 height 15
paste input "Hattiesburg"
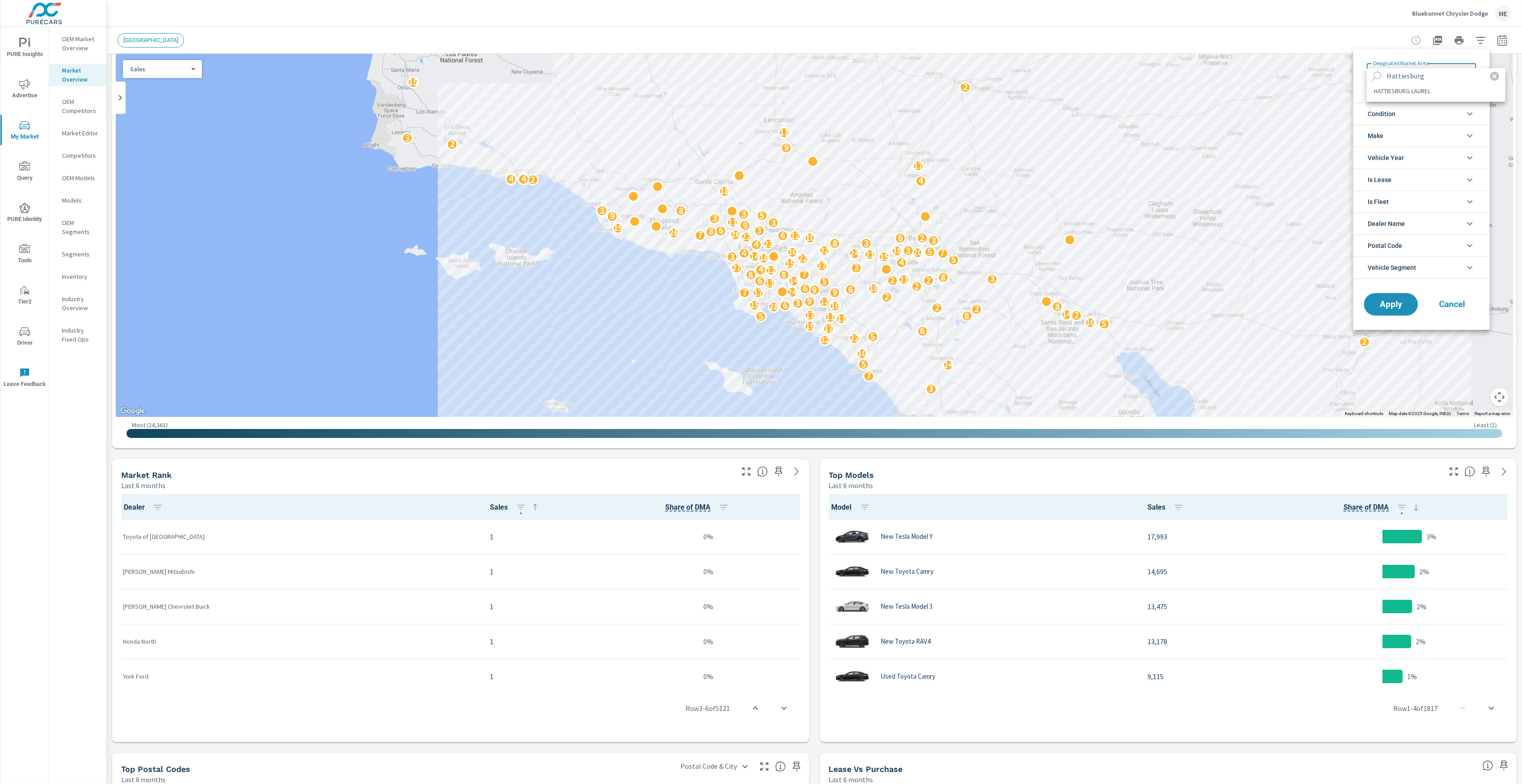
type input "Hattiesburg"
click at [1440, 91] on li "HATTIESBURG LAUREL" at bounding box center [1436, 91] width 138 height 14
type Area "HATTIESBURG LAUREL"
click at [1410, 270] on span "Vehicle Segment" at bounding box center [1392, 267] width 49 height 21
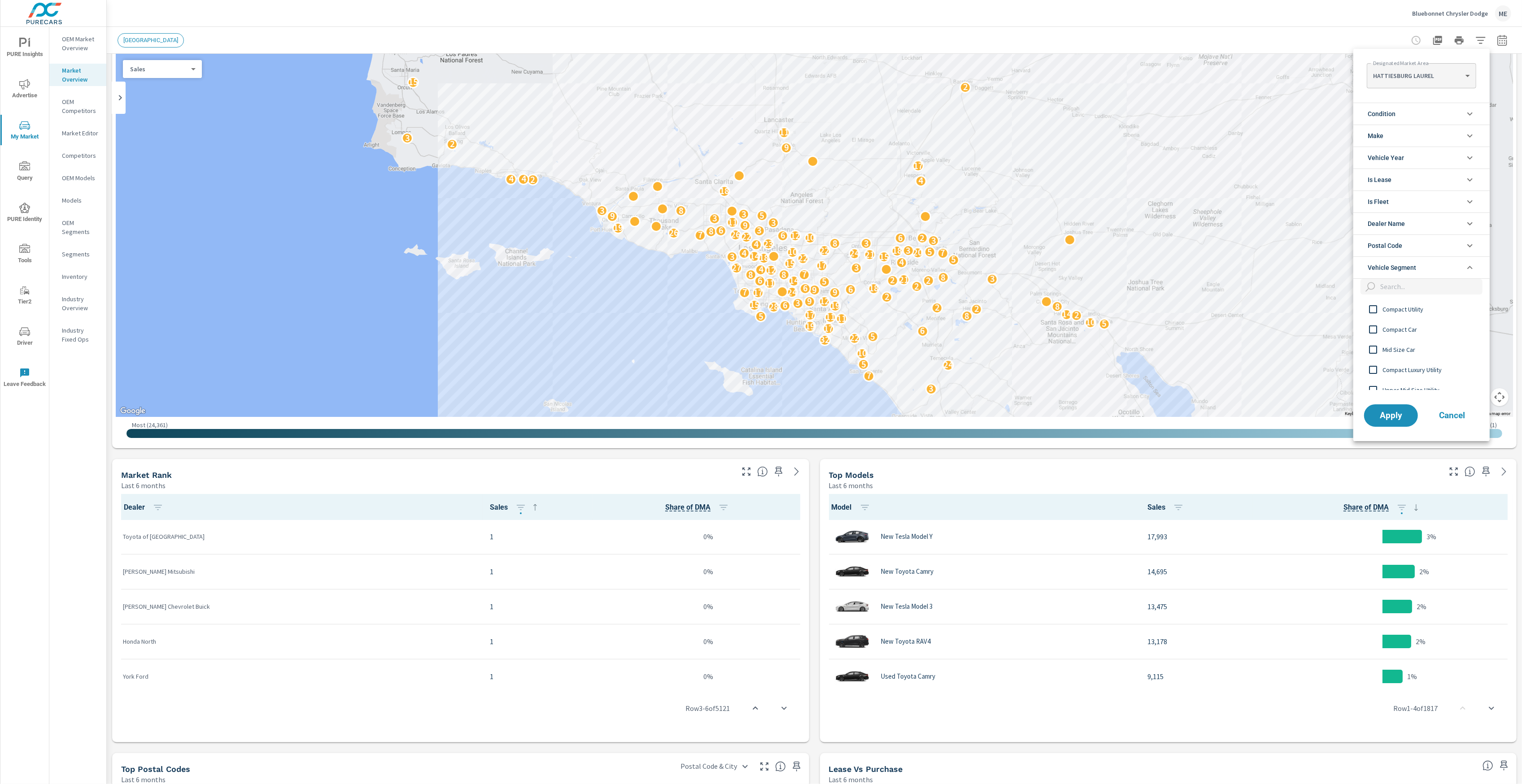
click at [1406, 292] on input "filter options" at bounding box center [1429, 286] width 106 height 15
type input "full"
click at [1413, 365] on span "Full Size 3qtr to 1 Ton Pickup" at bounding box center [1431, 363] width 98 height 11
click at [1395, 417] on span "Apply" at bounding box center [1391, 415] width 37 height 8
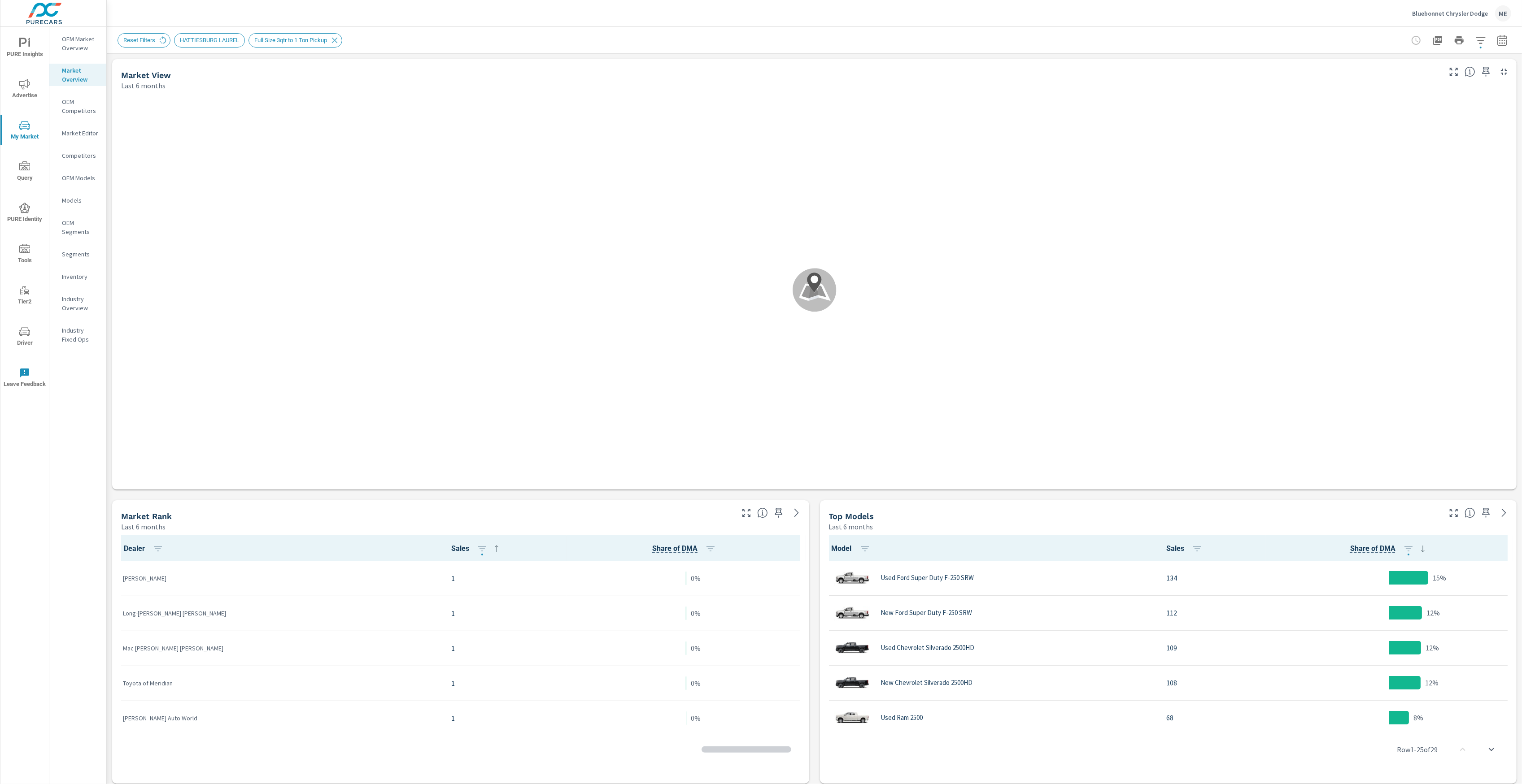
scroll to position [1, 0]
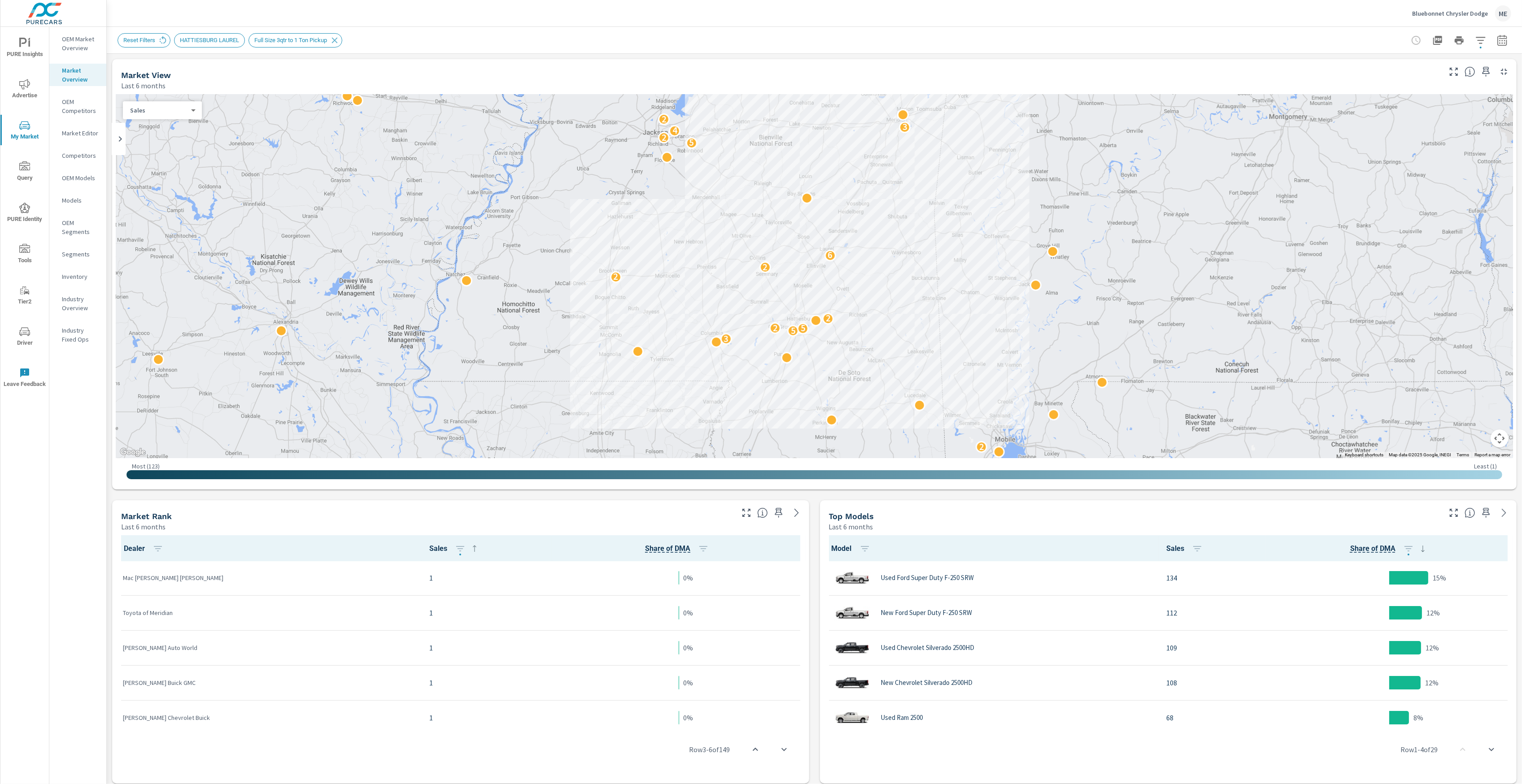
click at [1477, 39] on icon "button" at bounding box center [1480, 40] width 11 height 11
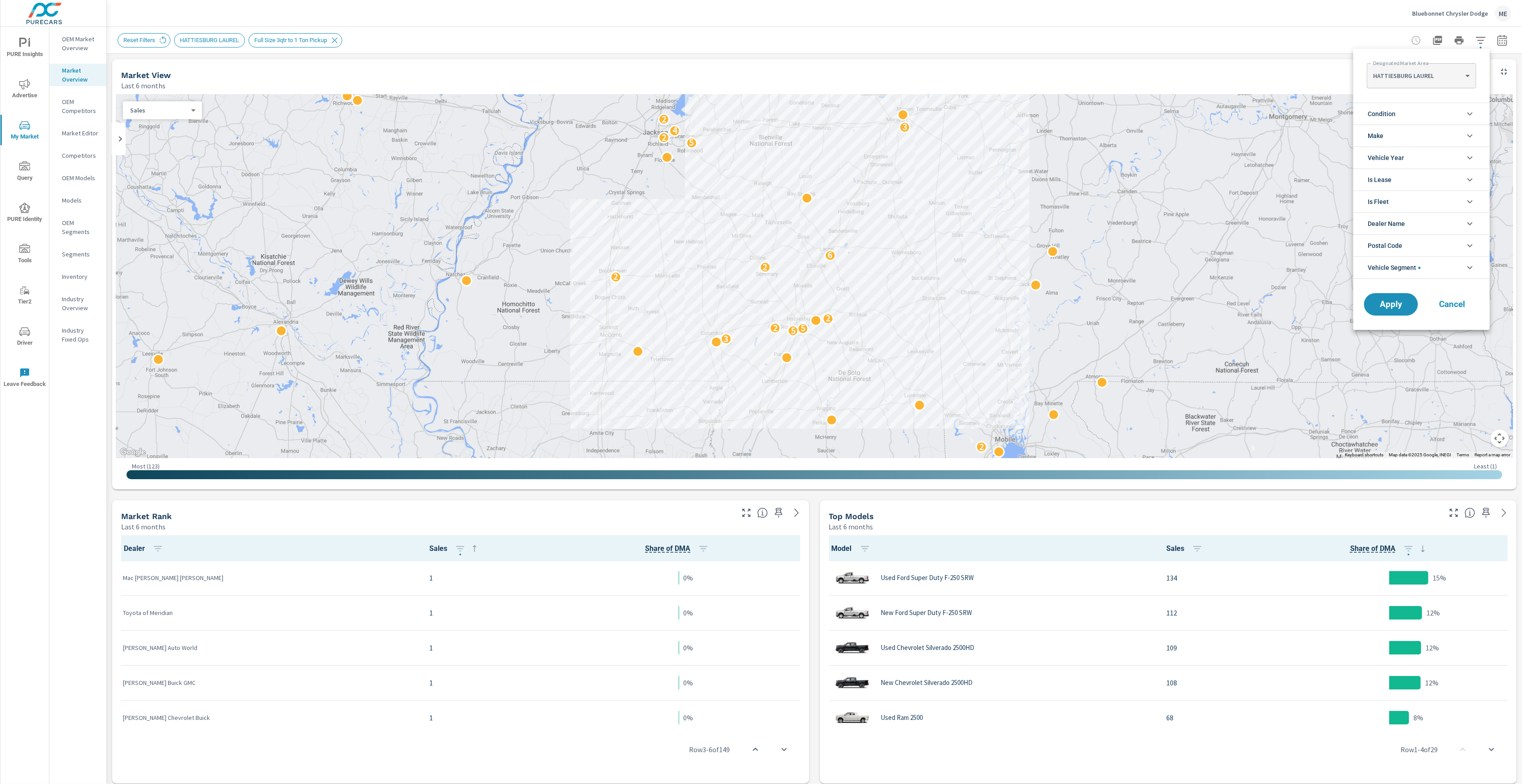
scroll to position [90, 0]
click at [1385, 134] on li "Make" at bounding box center [1421, 135] width 136 height 22
click at [1400, 118] on li "Condition" at bounding box center [1421, 113] width 136 height 22
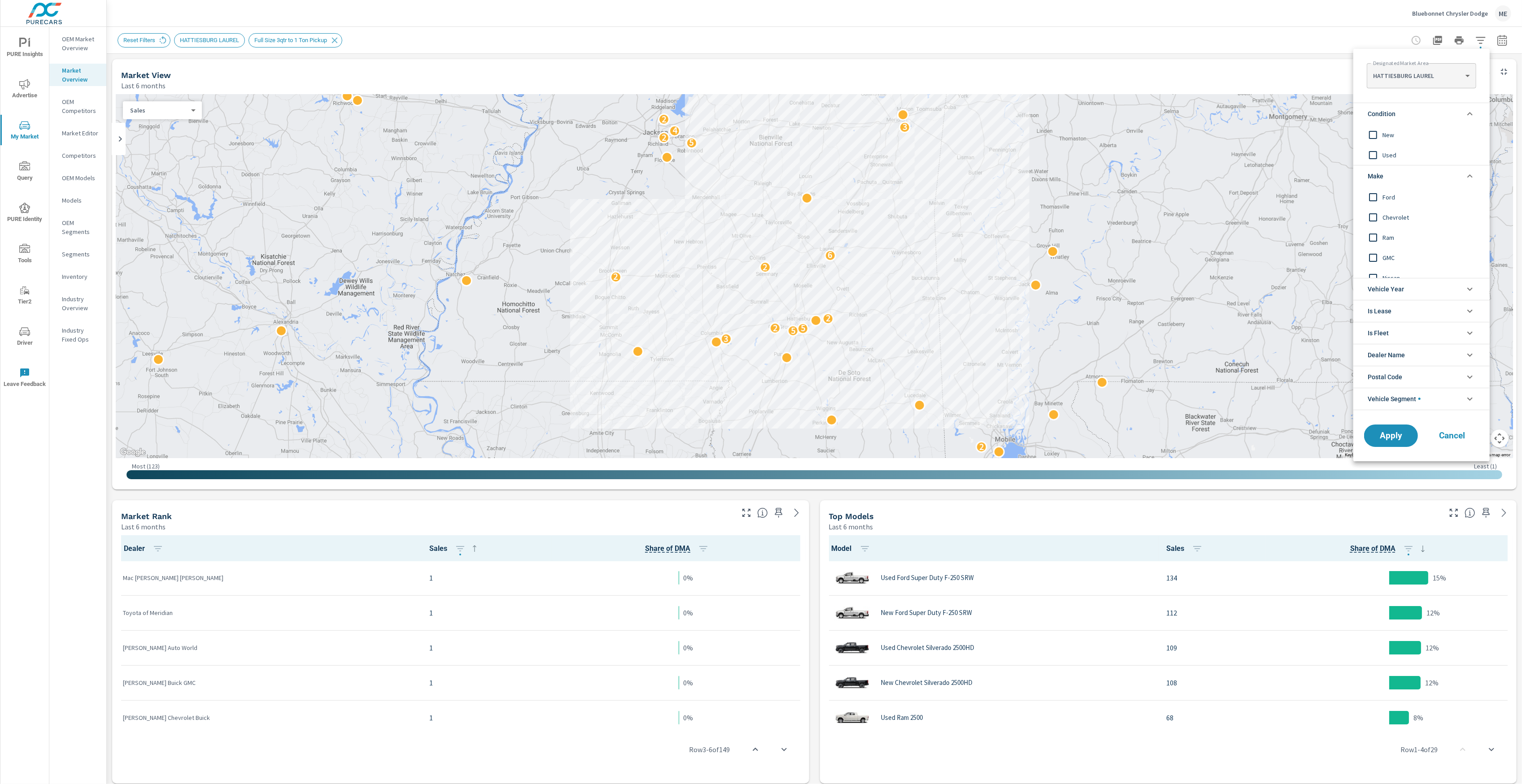
click at [1391, 134] on span "New" at bounding box center [1431, 135] width 98 height 11
click at [1396, 434] on span "Apply" at bounding box center [1391, 435] width 37 height 8
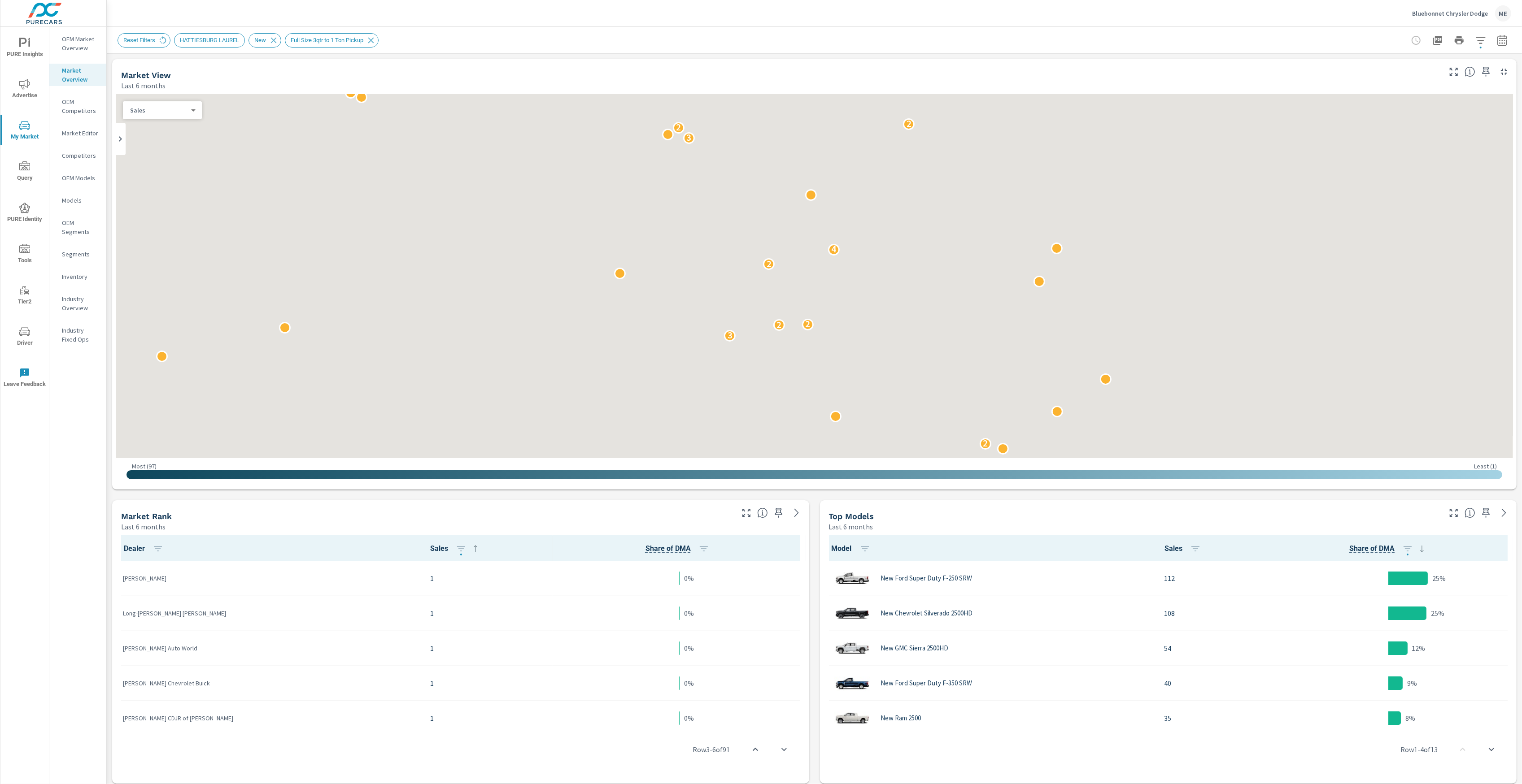
scroll to position [1, 0]
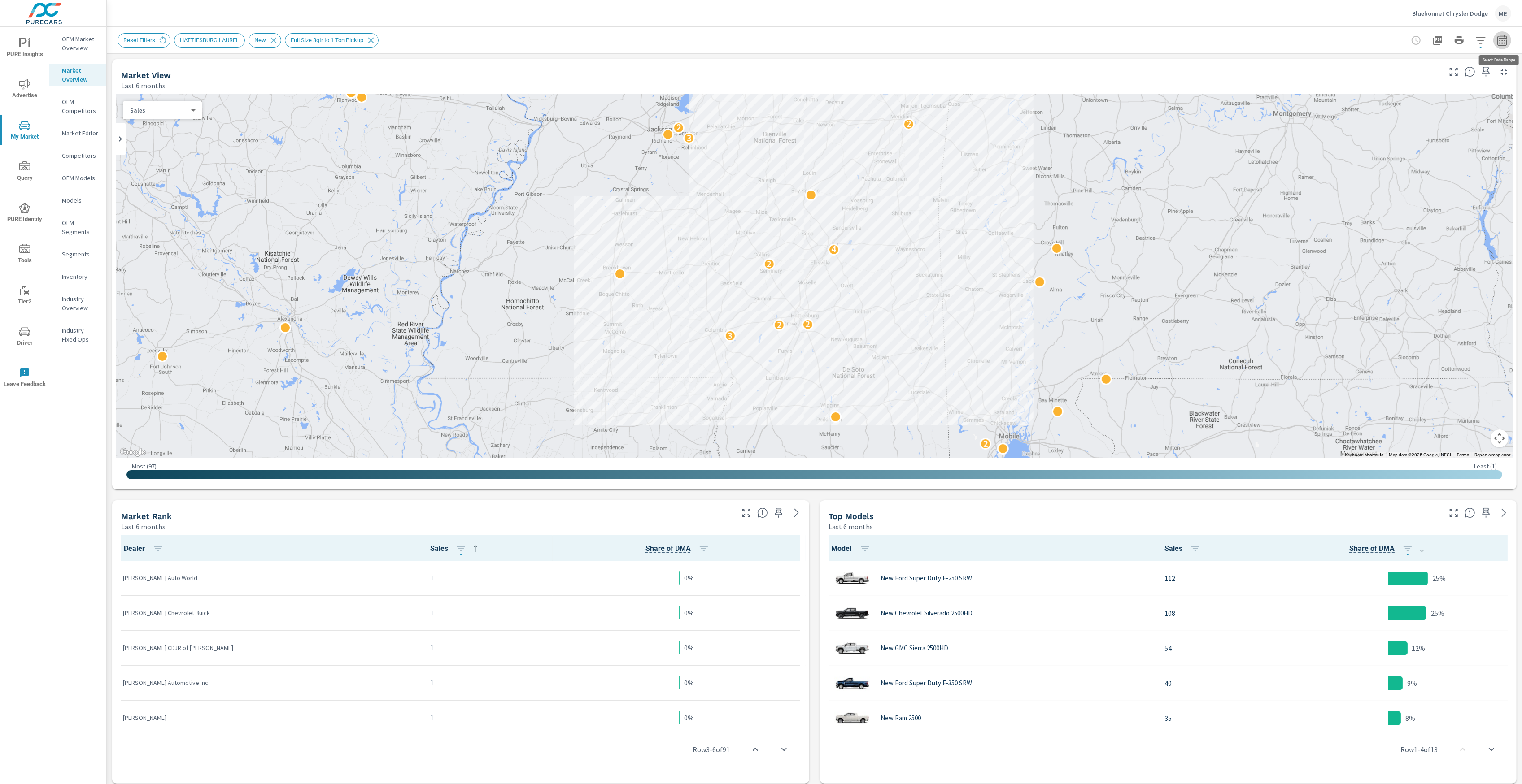
click at [1499, 41] on icon "button" at bounding box center [1502, 40] width 11 height 11
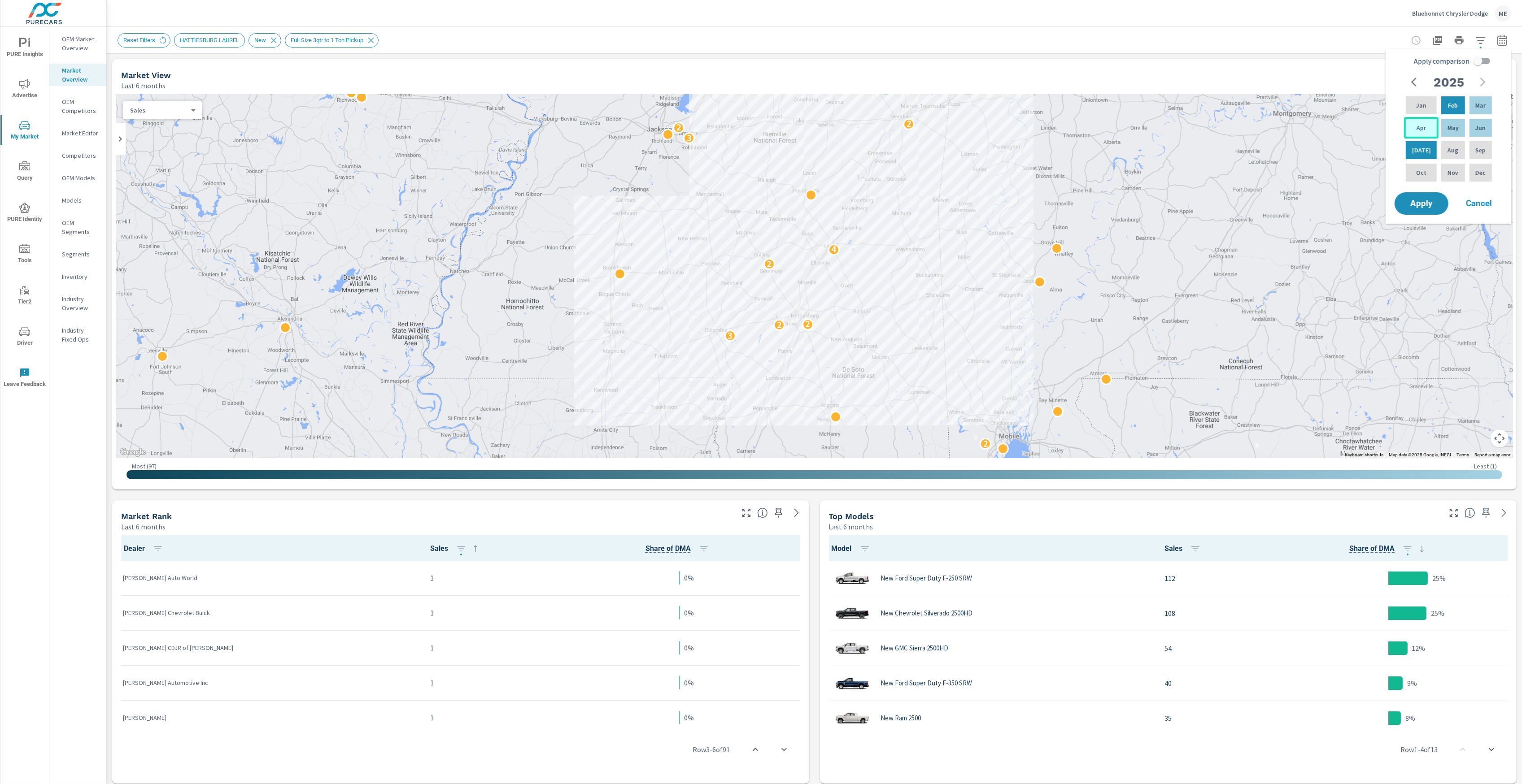
click at [1422, 128] on p "Apr" at bounding box center [1422, 128] width 10 height 9
click at [1483, 127] on p "Jun" at bounding box center [1480, 128] width 10 height 9
click at [1483, 62] on input "Apply comparison" at bounding box center [1478, 61] width 51 height 17
checkbox input "true"
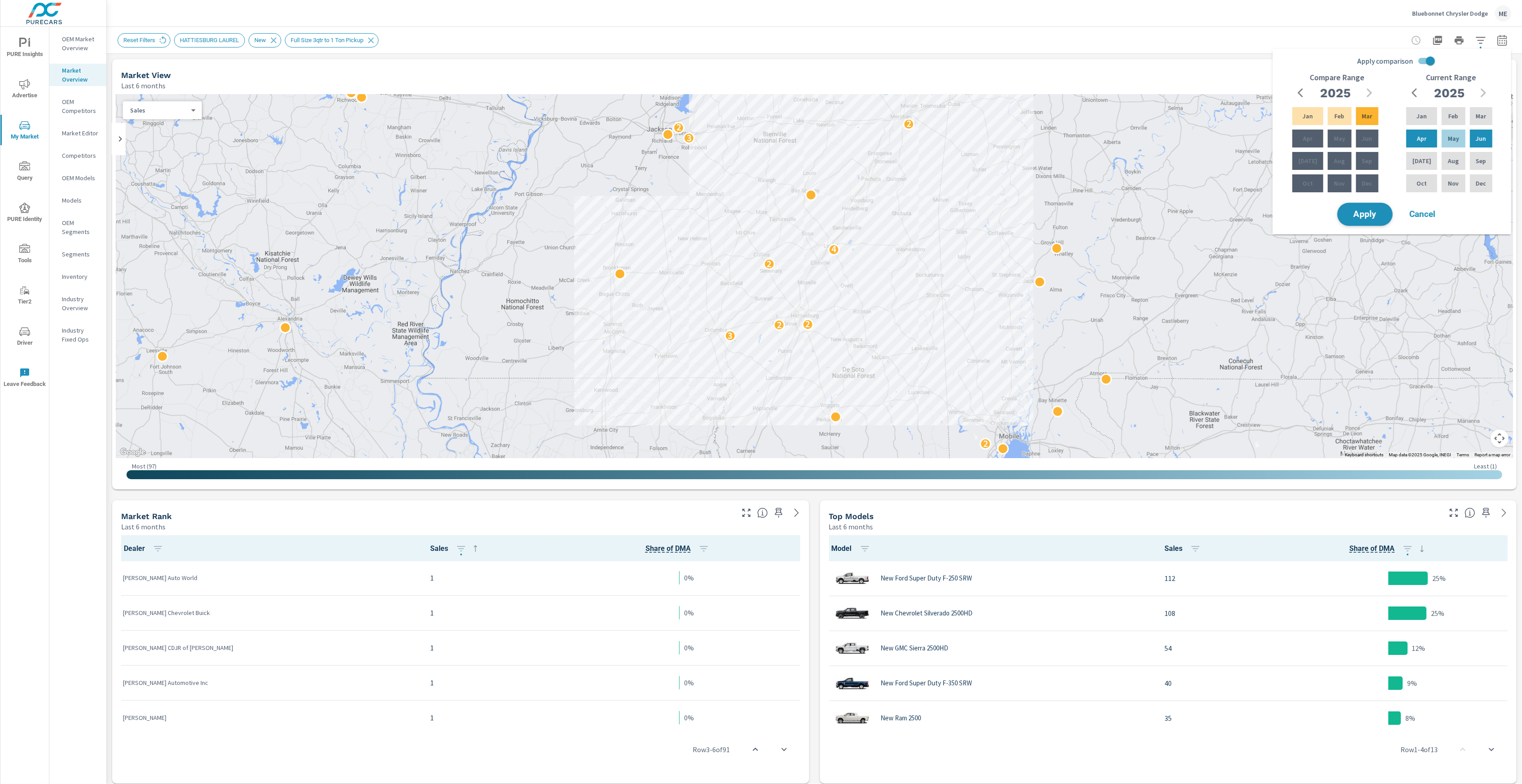
click at [1368, 210] on span "Apply" at bounding box center [1365, 214] width 37 height 8
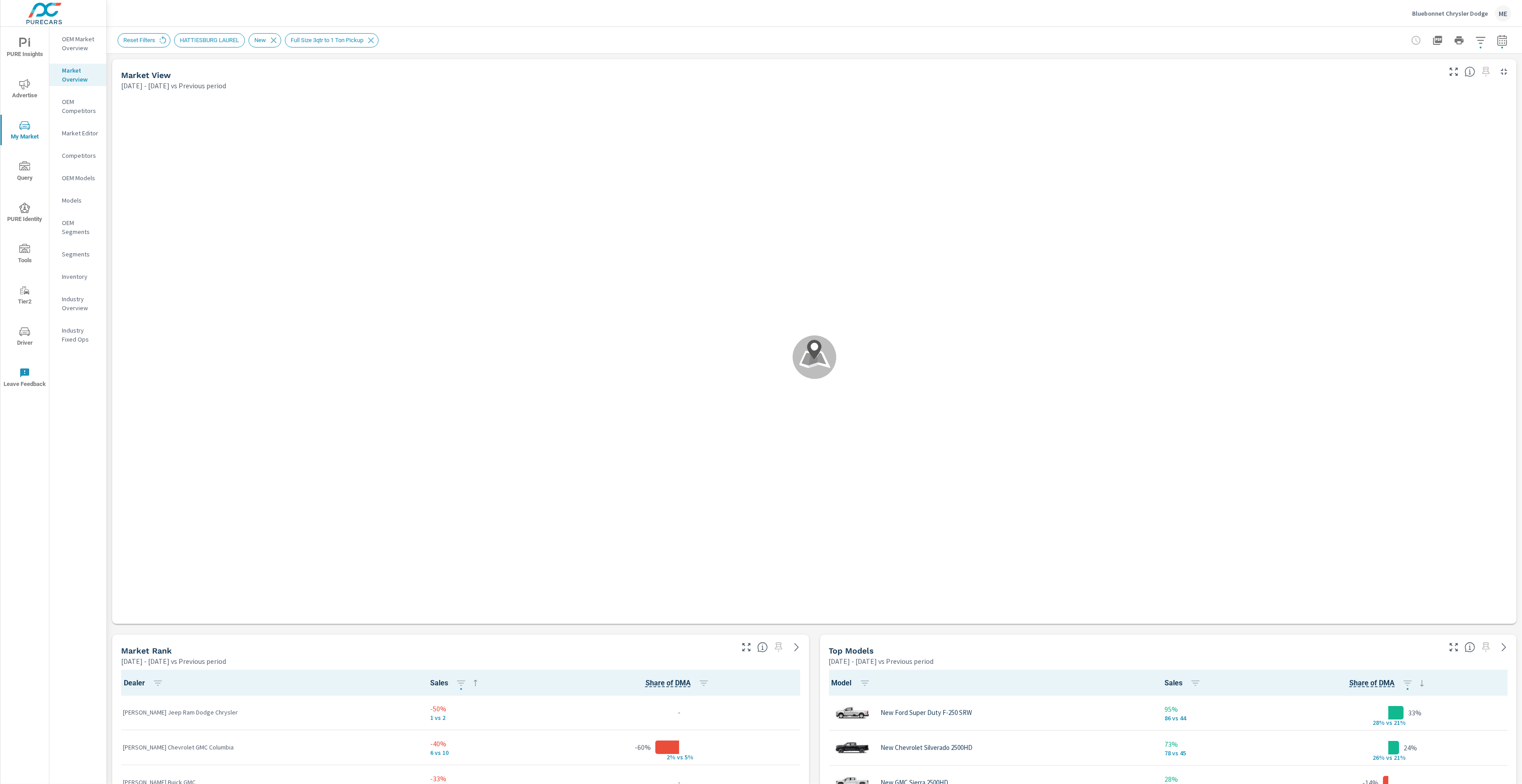
scroll to position [1, 0]
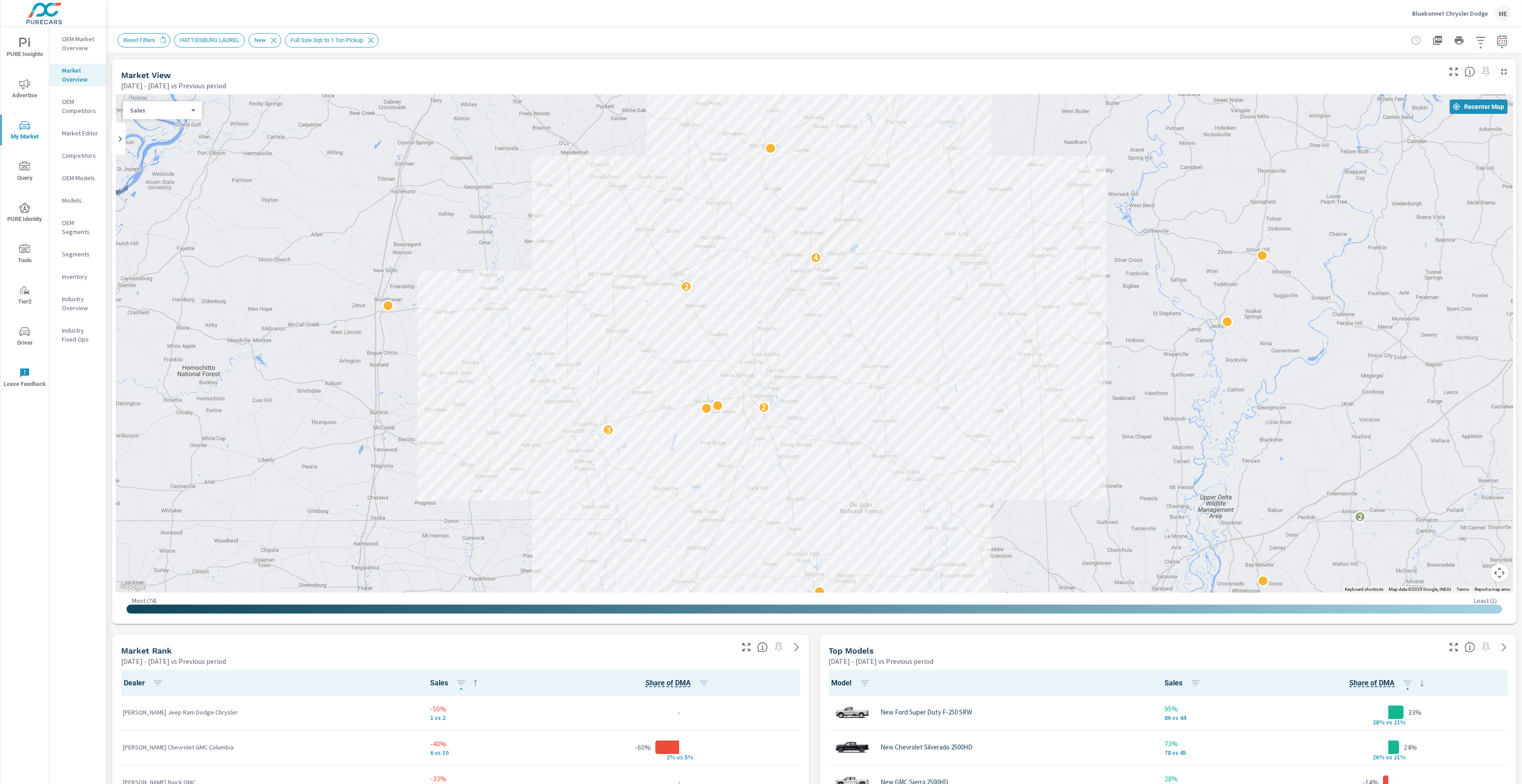
drag, startPoint x: 1210, startPoint y: 173, endPoint x: 1177, endPoint y: 147, distance: 42.0
click at [1179, 149] on div "2 2 2 2 2 2 2 3 2 2 4 3 2" at bounding box center [814, 343] width 1397 height 498
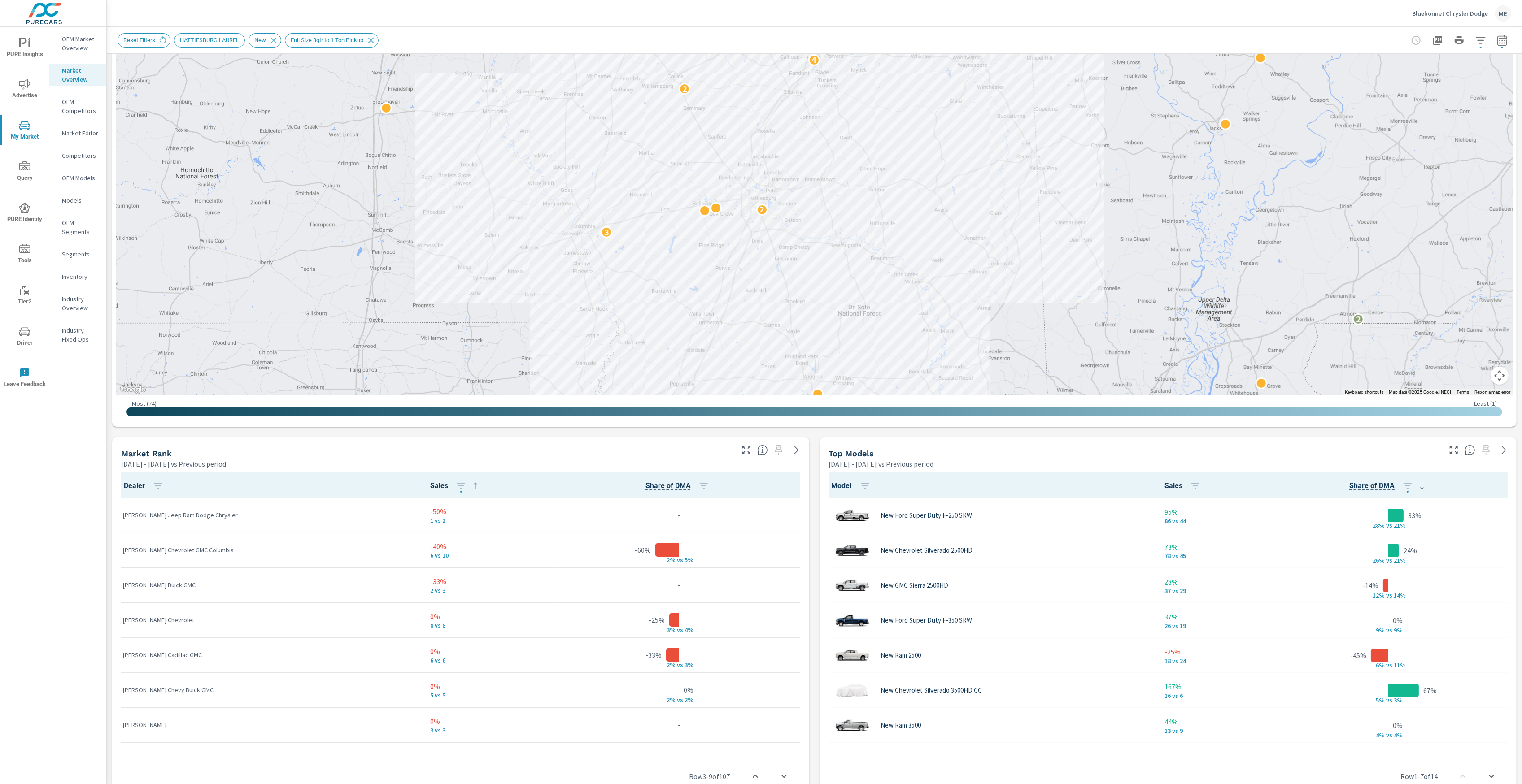
scroll to position [203, 0]
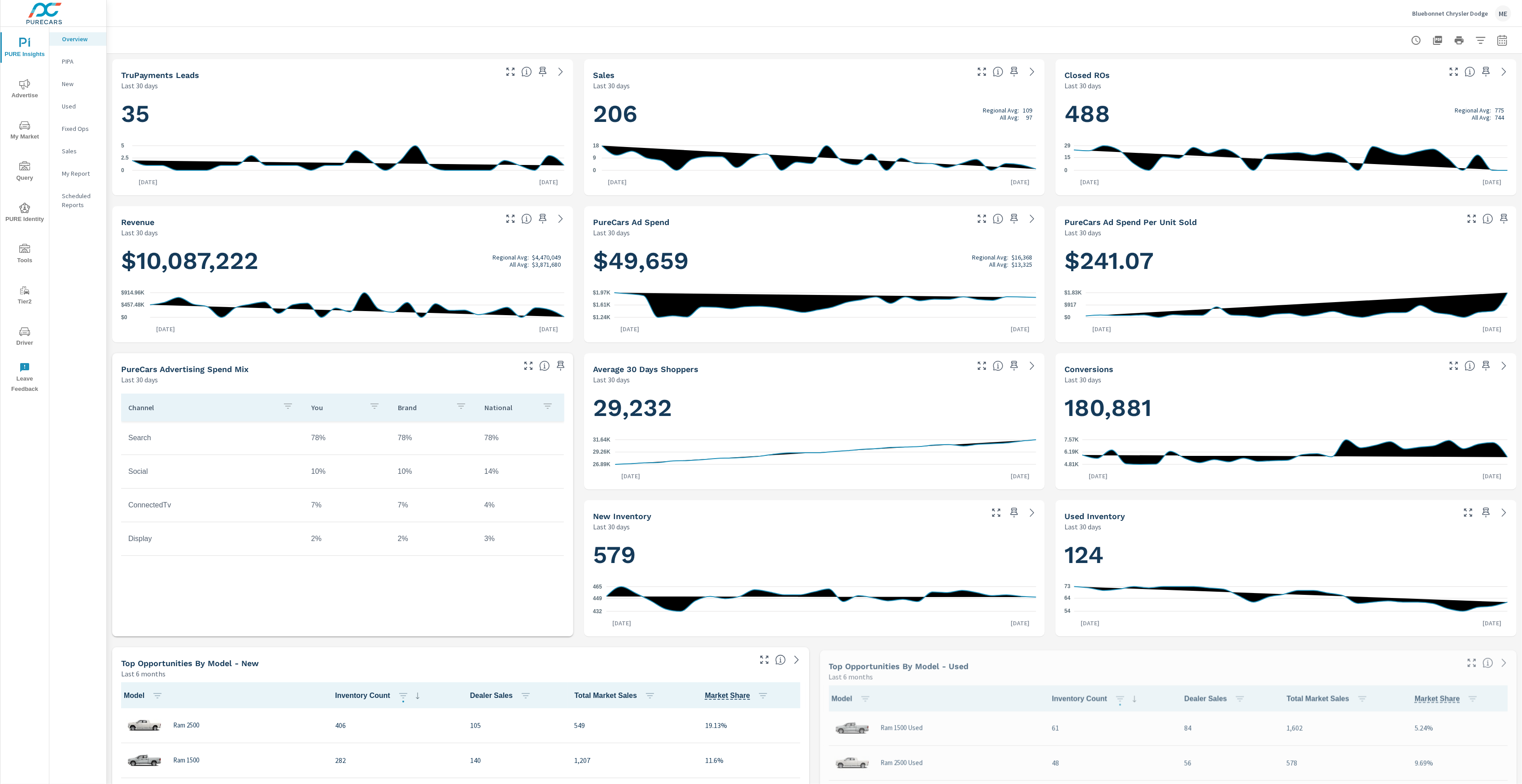
scroll to position [1, 0]
